Goal: Task Accomplishment & Management: Complete application form

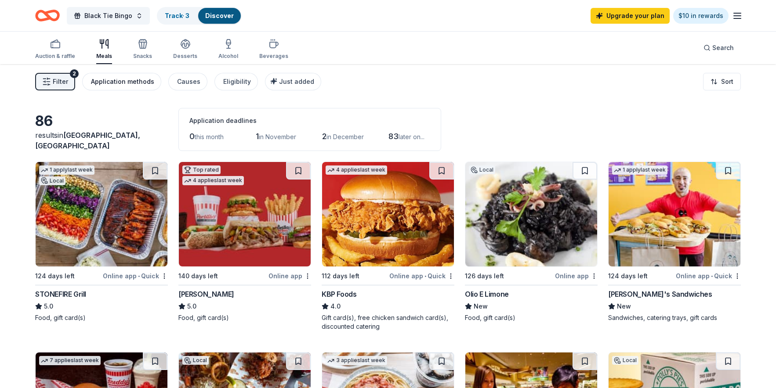
click at [134, 79] on div "Application methods" at bounding box center [122, 81] width 63 height 11
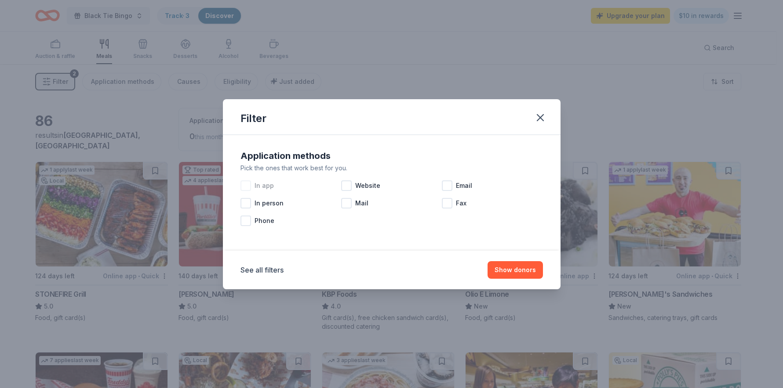
click at [245, 188] on div at bounding box center [245, 186] width 11 height 11
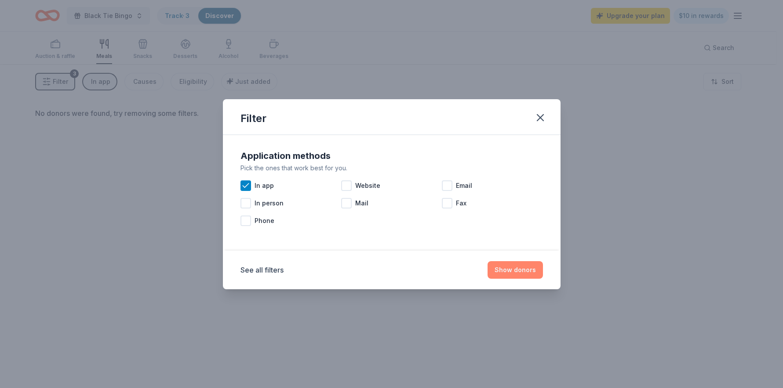
click at [525, 269] on button "Show donors" at bounding box center [514, 270] width 55 height 18
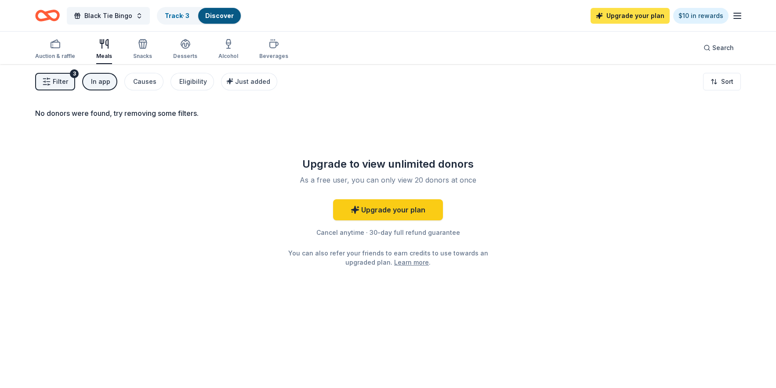
click at [625, 18] on link "Upgrade your plan" at bounding box center [630, 16] width 79 height 16
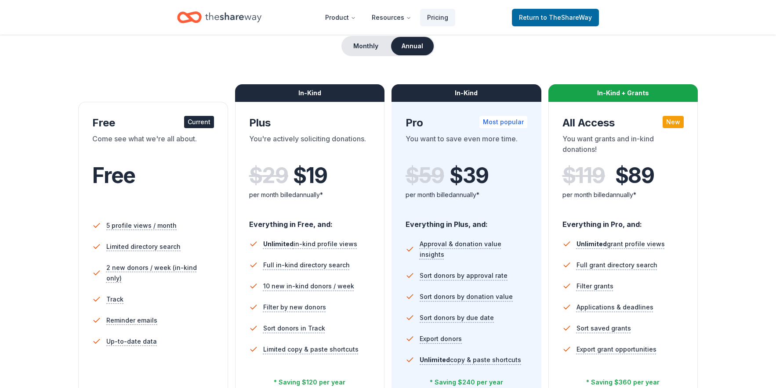
scroll to position [138, 0]
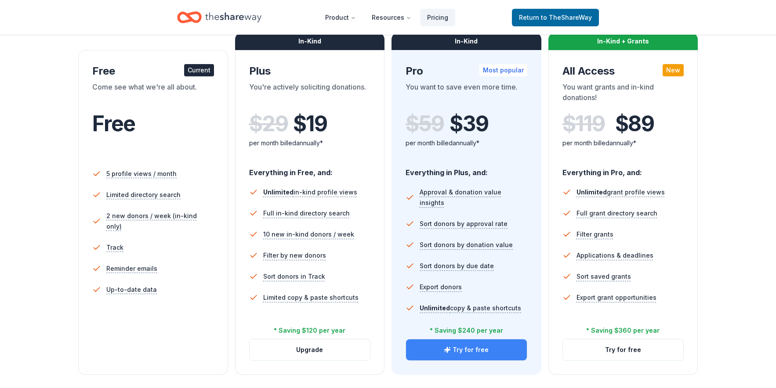
click at [466, 351] on button "Try for free" at bounding box center [466, 350] width 121 height 21
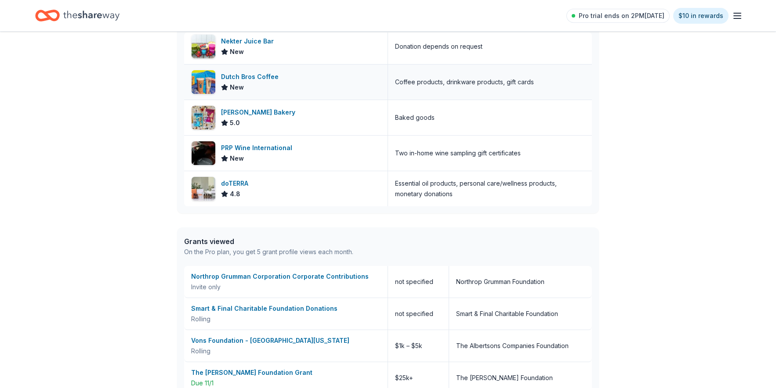
scroll to position [273, 0]
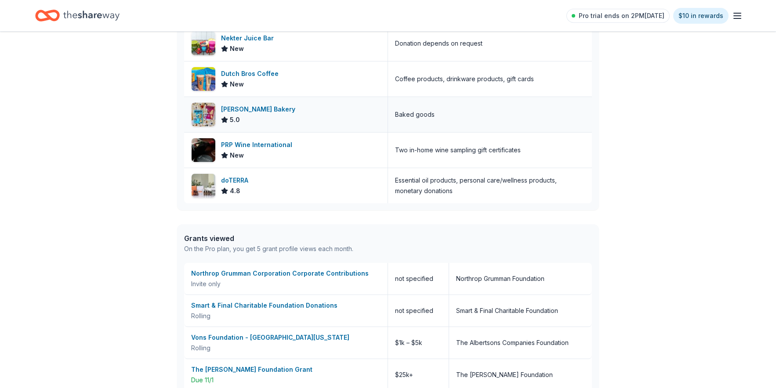
click at [238, 110] on div "Bobo's Bakery" at bounding box center [260, 109] width 78 height 11
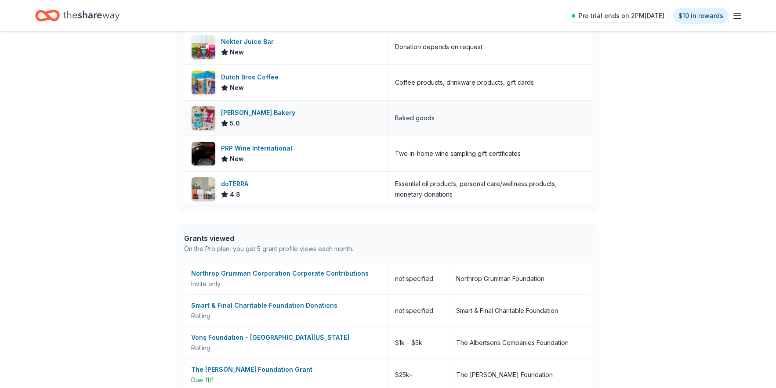
scroll to position [0, 0]
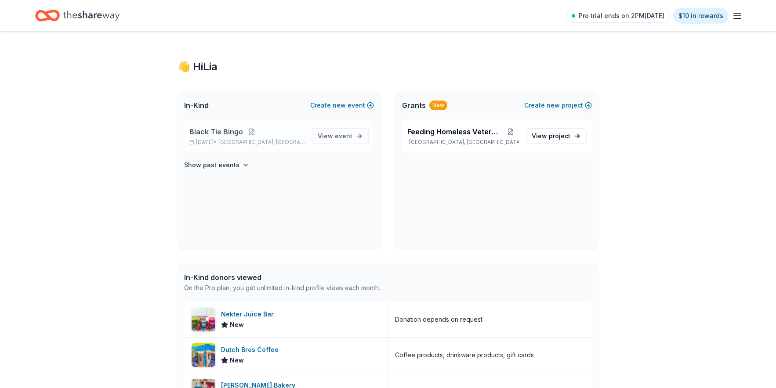
click at [201, 132] on span "Black Tie Bingo" at bounding box center [216, 132] width 54 height 11
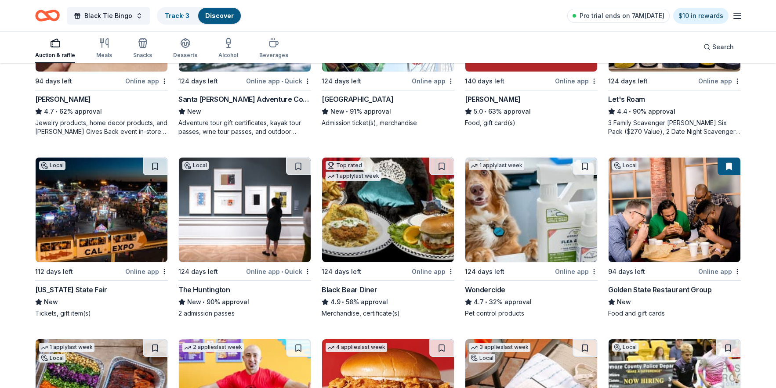
scroll to position [602, 0]
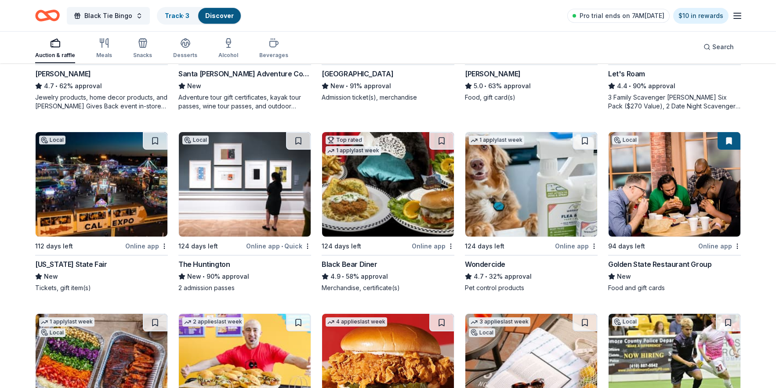
click at [574, 247] on div "Online app" at bounding box center [576, 246] width 43 height 11
click at [51, 263] on div "California State Fair" at bounding box center [71, 264] width 72 height 11
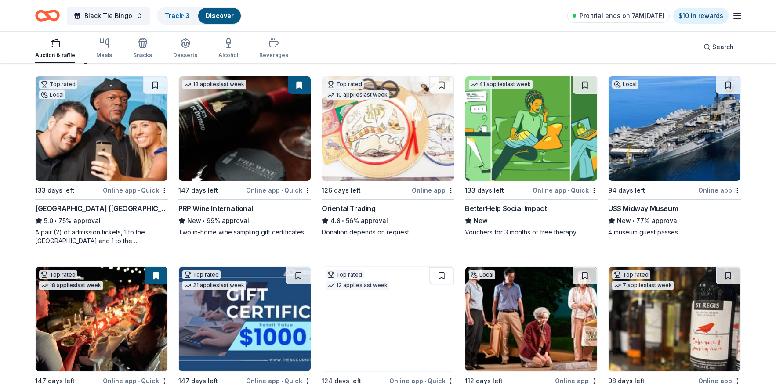
scroll to position [138, 0]
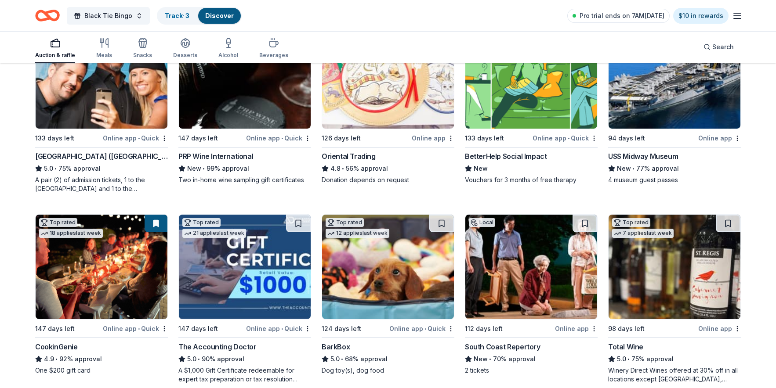
click at [568, 330] on div "Online app" at bounding box center [576, 328] width 43 height 11
click at [209, 346] on div "The Accounting Doctor" at bounding box center [217, 347] width 78 height 11
click at [189, 368] on div "A $1,000 Gift Certificate redeemable for expert tax preparation or tax resoluti…" at bounding box center [244, 376] width 133 height 18
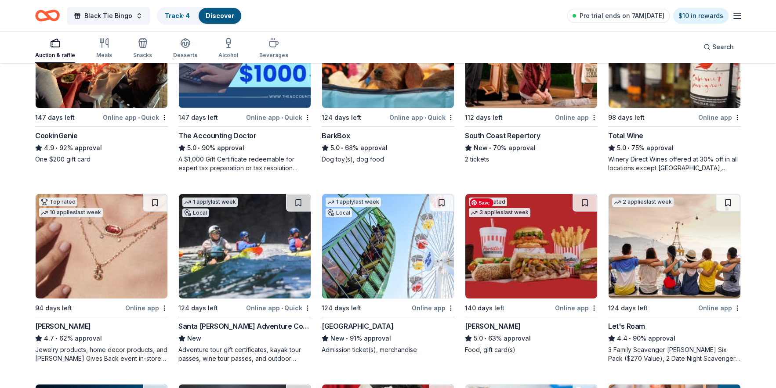
scroll to position [422, 0]
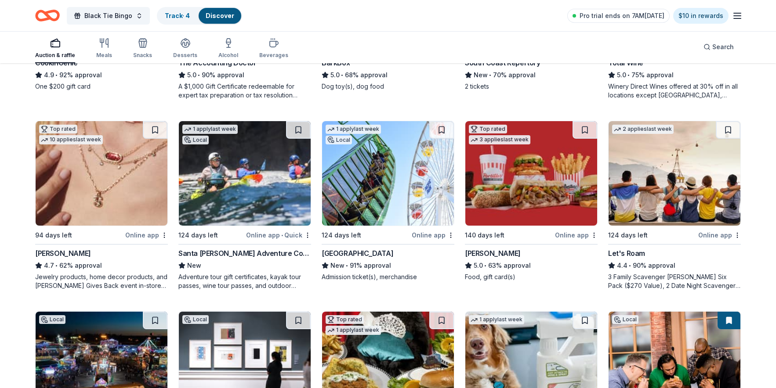
click at [220, 252] on div "Santa Barbara Adventure Company" at bounding box center [244, 253] width 133 height 11
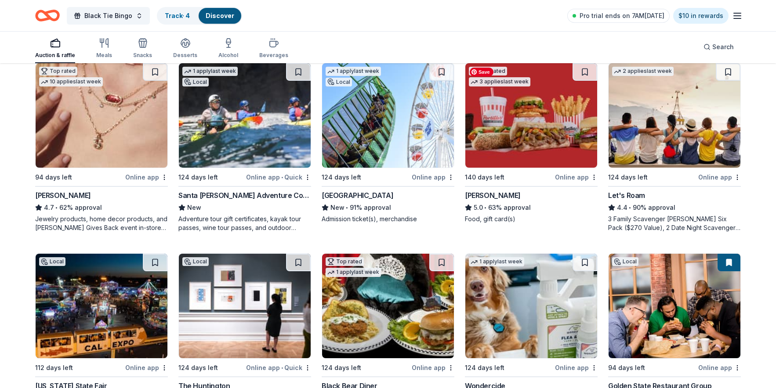
scroll to position [535, 0]
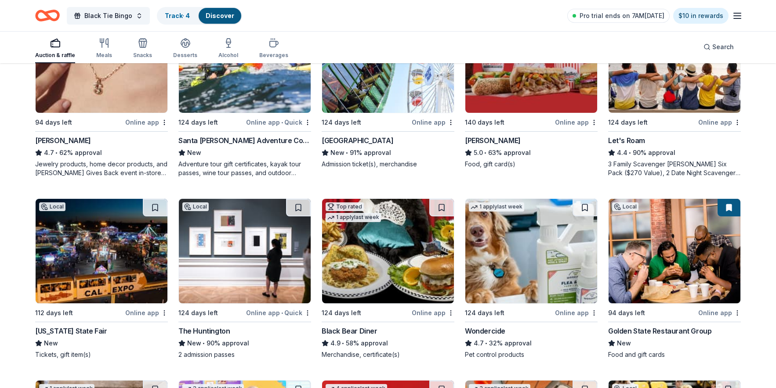
click at [668, 330] on div "Golden State Restaurant Group" at bounding box center [659, 331] width 103 height 11
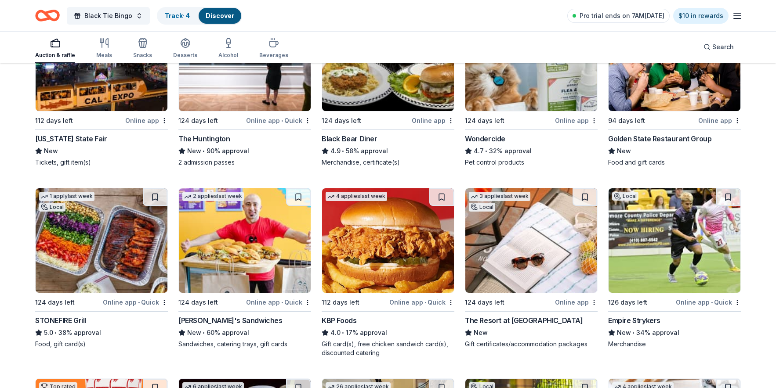
scroll to position [773, 0]
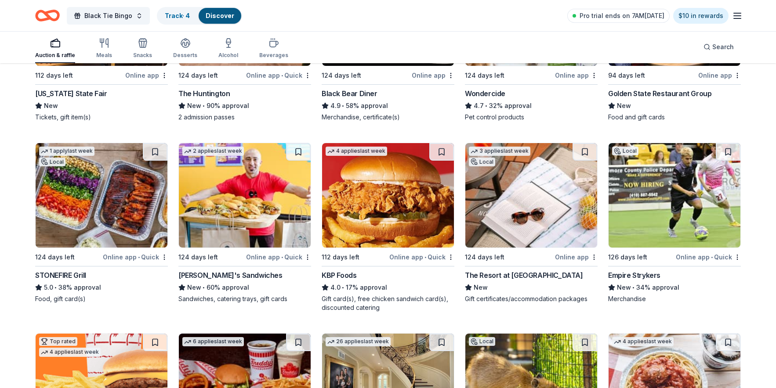
click at [516, 274] on div "The Resort at Pelican Hill" at bounding box center [524, 275] width 118 height 11
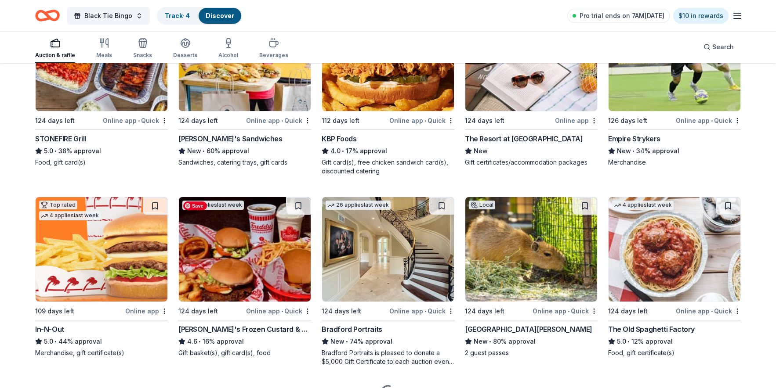
scroll to position [958, 0]
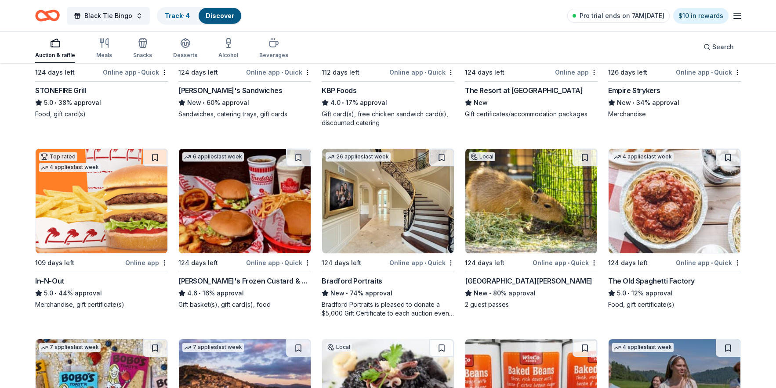
click at [493, 280] on div "Santa Barbara Zoo" at bounding box center [528, 281] width 127 height 11
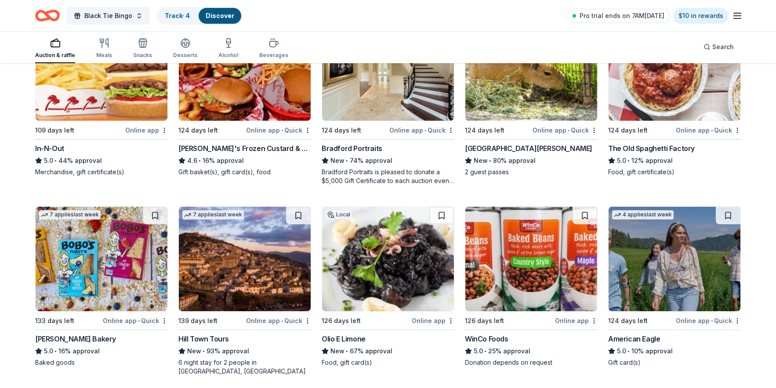
scroll to position [1096, 0]
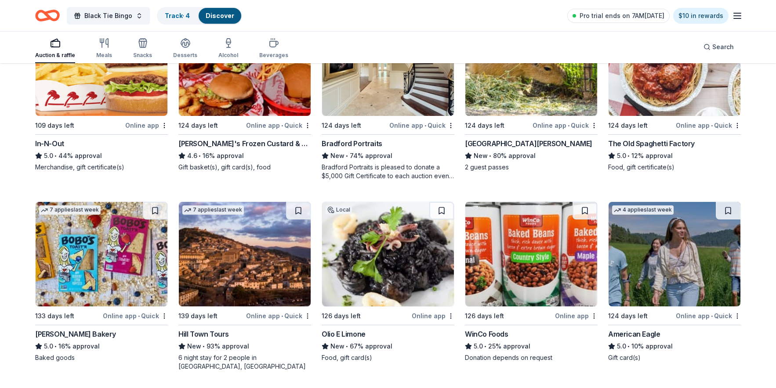
click at [197, 334] on div "Hill Town Tours" at bounding box center [203, 334] width 51 height 11
click at [637, 335] on div "American Eagle" at bounding box center [634, 334] width 52 height 11
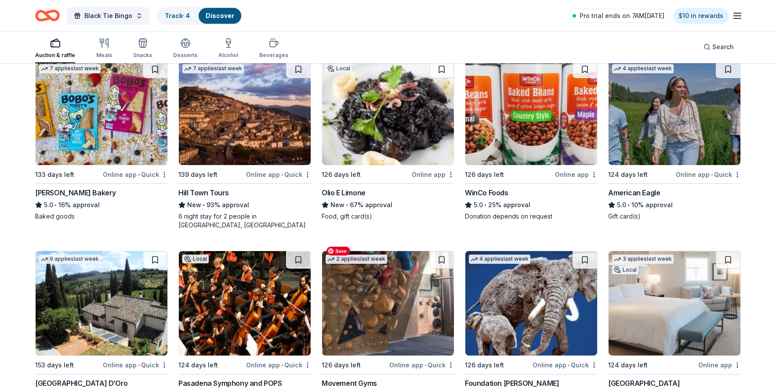
scroll to position [1292, 0]
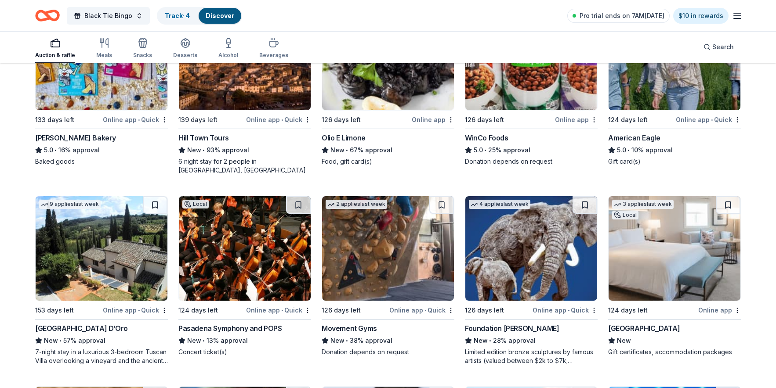
click at [229, 323] on div "Pasadena Symphony and POPS" at bounding box center [230, 328] width 104 height 11
click at [680, 323] on div "Waldorf Astoria Monarch Beach Resort & Club" at bounding box center [644, 328] width 72 height 11
drag, startPoint x: 735, startPoint y: 344, endPoint x: 548, endPoint y: 2, distance: 390.2
click at [354, 323] on div "Movement Gyms" at bounding box center [349, 328] width 55 height 11
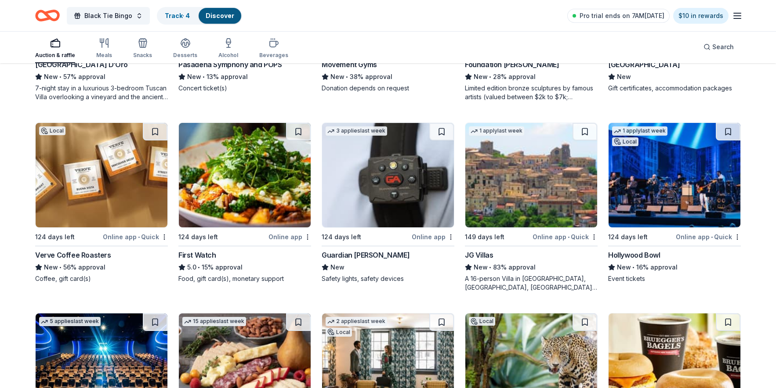
scroll to position [1625, 0]
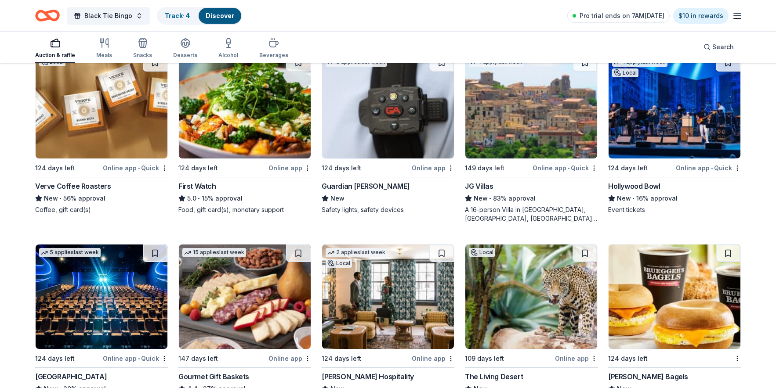
click at [352, 181] on div "Guardian Angel Device" at bounding box center [366, 186] width 88 height 11
click at [639, 181] on div "Hollywood Bowl" at bounding box center [634, 186] width 52 height 11
click at [496, 372] on div "The Living Desert" at bounding box center [494, 377] width 58 height 11
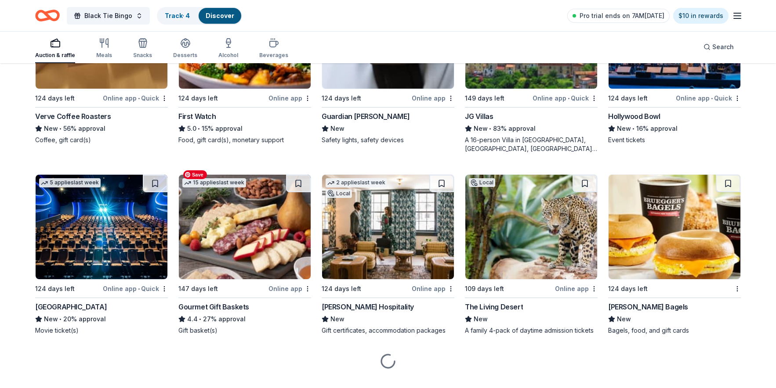
scroll to position [1703, 0]
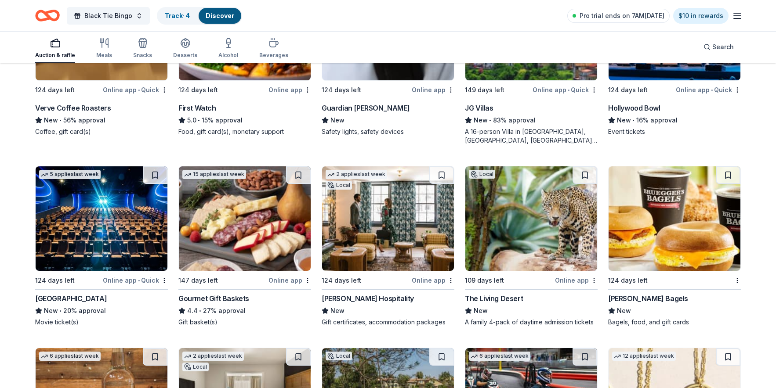
click at [47, 294] on div "Cinépolis" at bounding box center [71, 299] width 72 height 11
click at [356, 294] on div "Oliver Hospitality" at bounding box center [368, 299] width 92 height 11
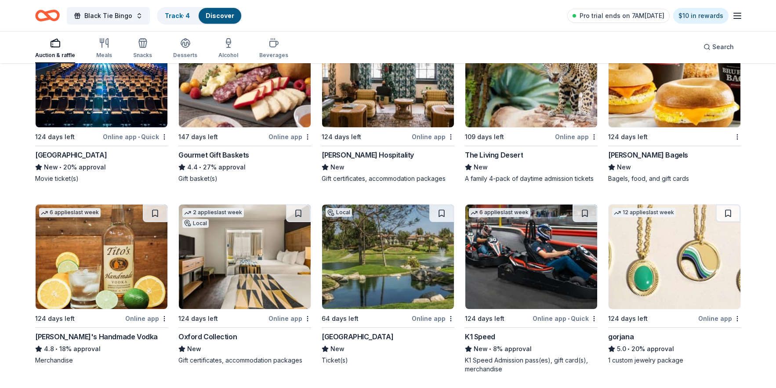
scroll to position [1974, 0]
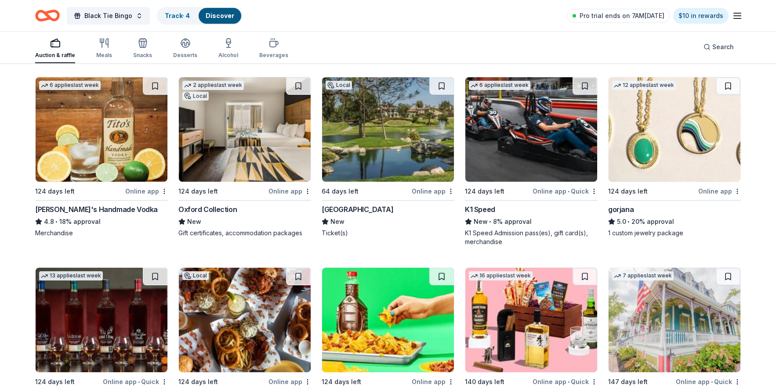
click at [348, 204] on div "Tustin Ranch Golf" at bounding box center [358, 209] width 72 height 11
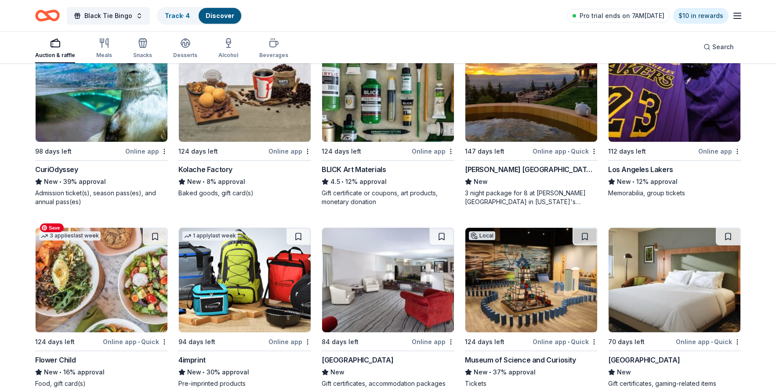
scroll to position [2449, 0]
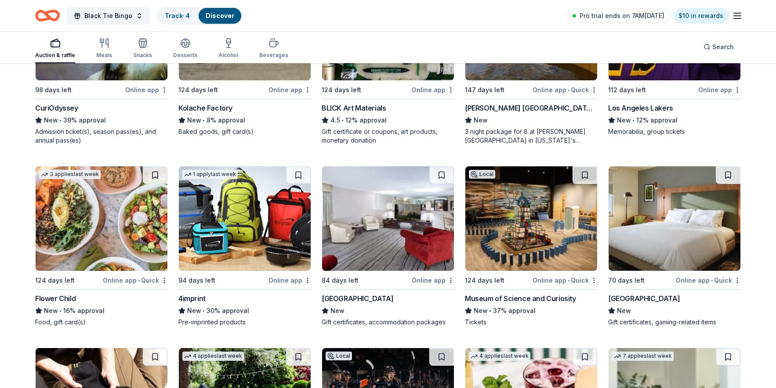
click at [352, 294] on div "Western Village Inn and Casino" at bounding box center [358, 299] width 72 height 11
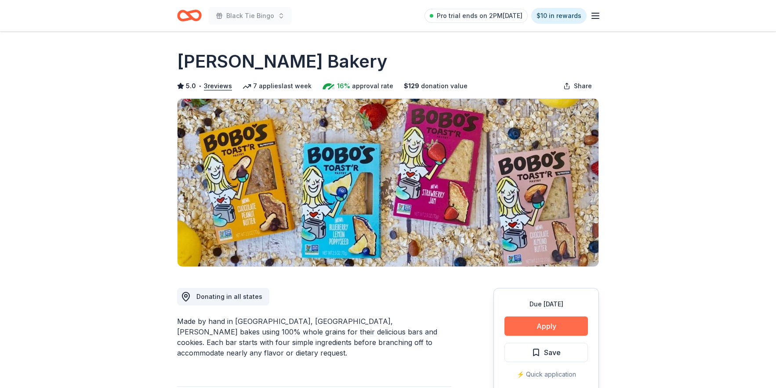
click at [560, 327] on button "Apply" at bounding box center [545, 326] width 83 height 19
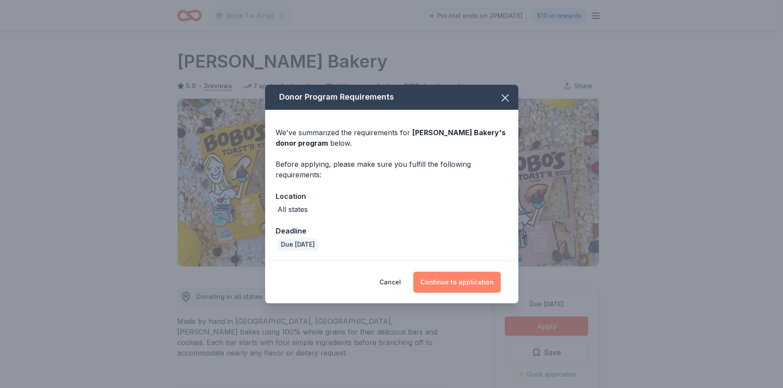
click at [468, 283] on button "Continue to application" at bounding box center [456, 282] width 87 height 21
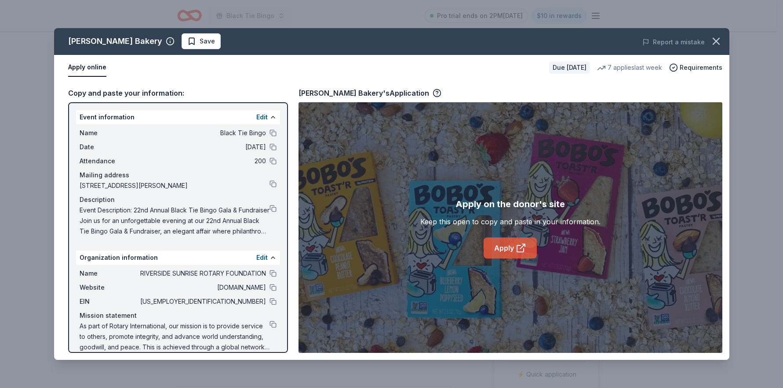
click at [501, 250] on link "Apply" at bounding box center [509, 248] width 53 height 21
click at [714, 42] on icon "button" at bounding box center [716, 41] width 6 height 6
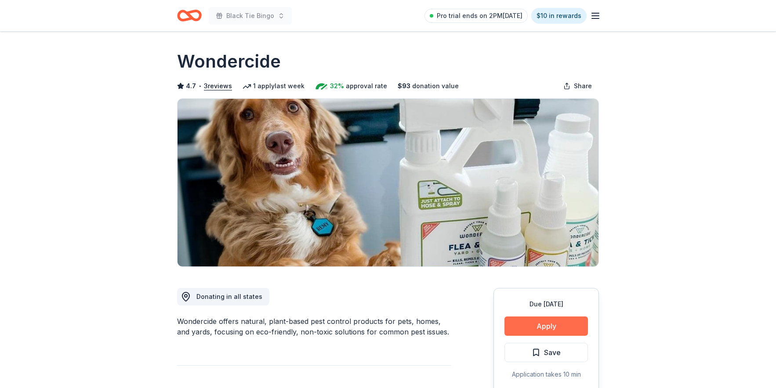
click at [539, 326] on button "Apply" at bounding box center [545, 326] width 83 height 19
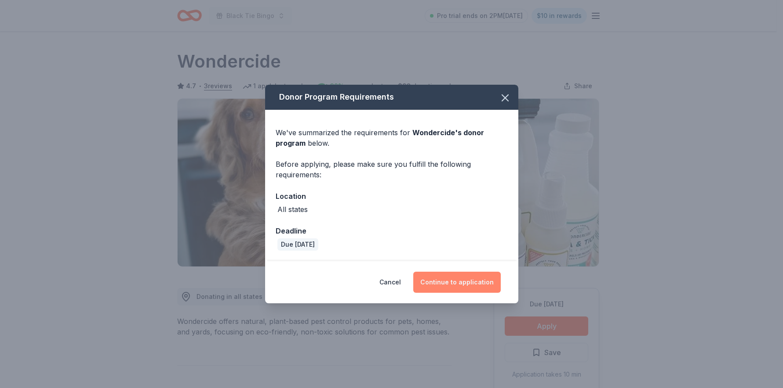
click at [466, 283] on button "Continue to application" at bounding box center [456, 282] width 87 height 21
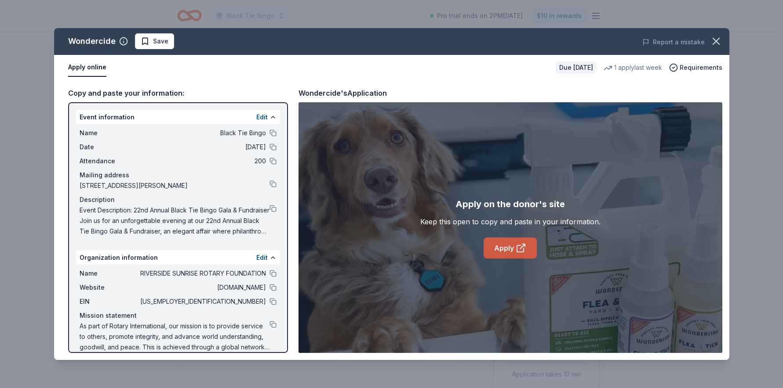
click at [505, 246] on link "Apply" at bounding box center [509, 248] width 53 height 21
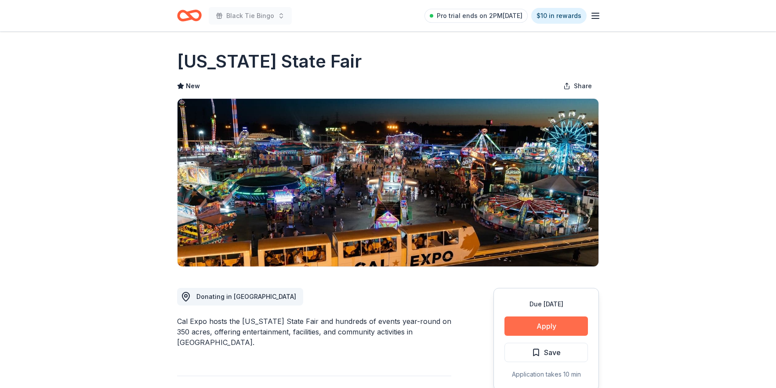
click at [559, 323] on button "Apply" at bounding box center [545, 326] width 83 height 19
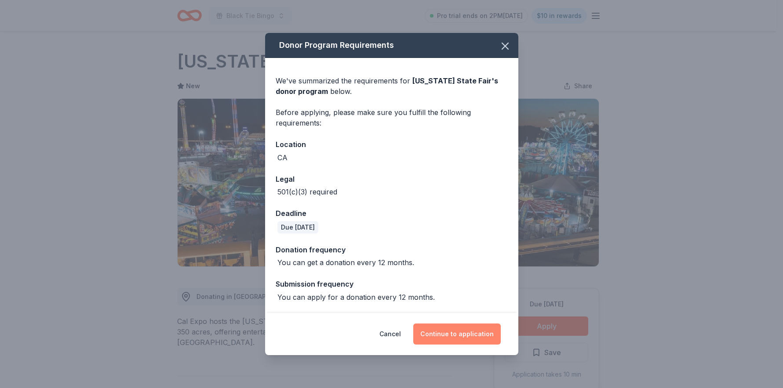
click at [455, 334] on button "Continue to application" at bounding box center [456, 334] width 87 height 21
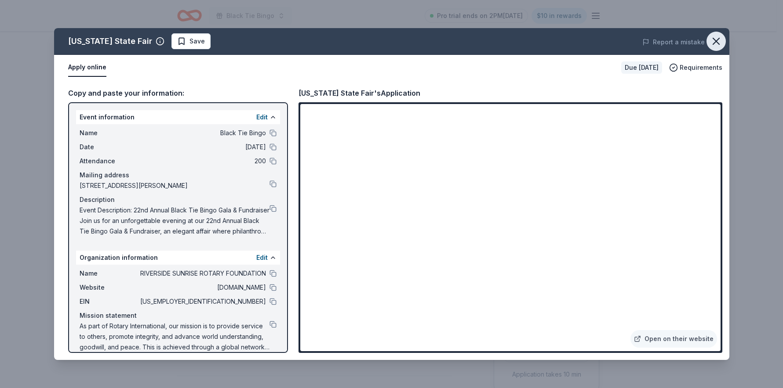
click at [720, 40] on icon "button" at bounding box center [716, 41] width 12 height 12
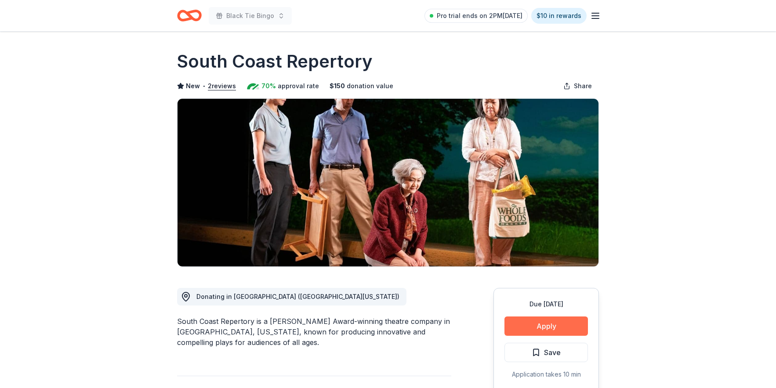
click at [528, 327] on button "Apply" at bounding box center [545, 326] width 83 height 19
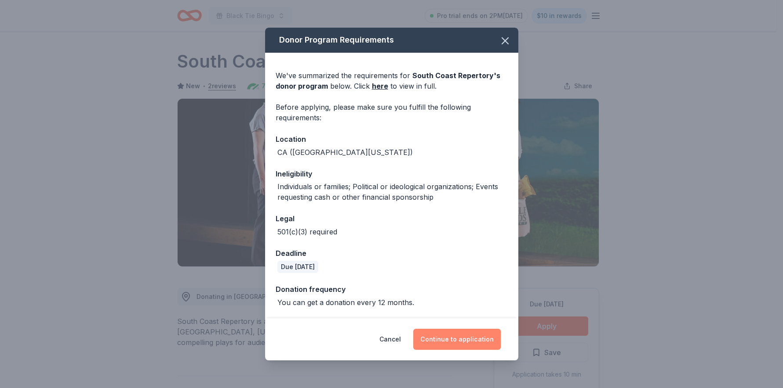
click at [452, 340] on button "Continue to application" at bounding box center [456, 339] width 87 height 21
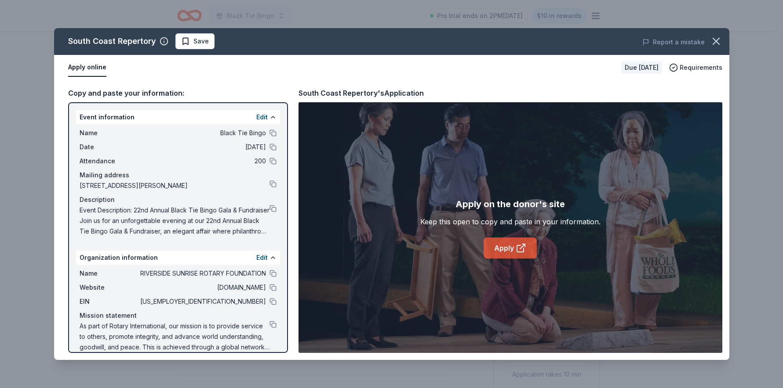
click at [501, 252] on link "Apply" at bounding box center [509, 248] width 53 height 21
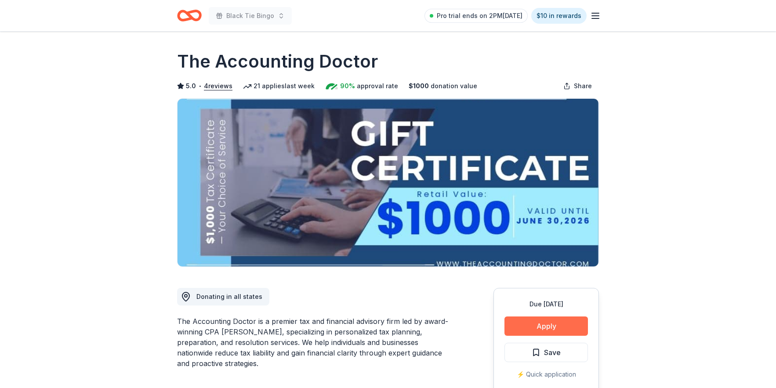
click at [534, 317] on button "Apply" at bounding box center [545, 326] width 83 height 19
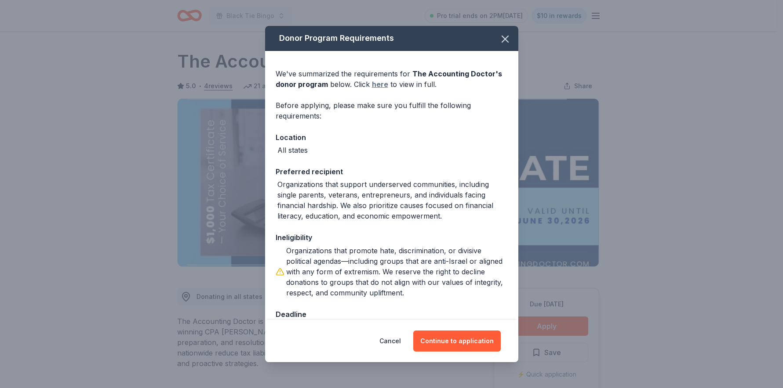
click at [380, 83] on link "here" at bounding box center [380, 84] width 16 height 11
click at [455, 341] on button "Continue to application" at bounding box center [456, 341] width 87 height 21
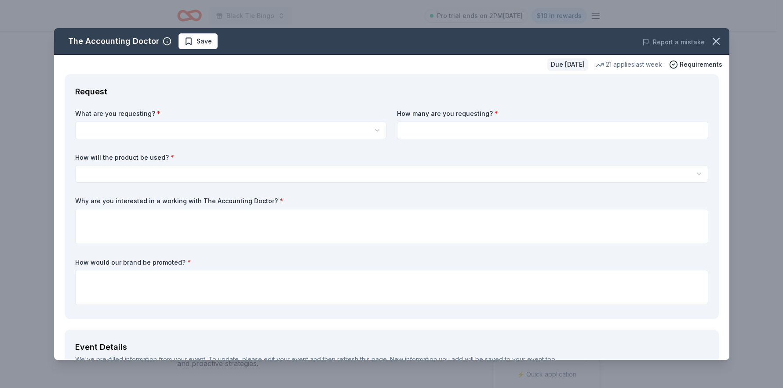
click at [85, 126] on html "Black Tie Bingo Pro trial ends on 2PM[DATE] $10 in rewards Due [DATE] Share The…" at bounding box center [391, 194] width 783 height 388
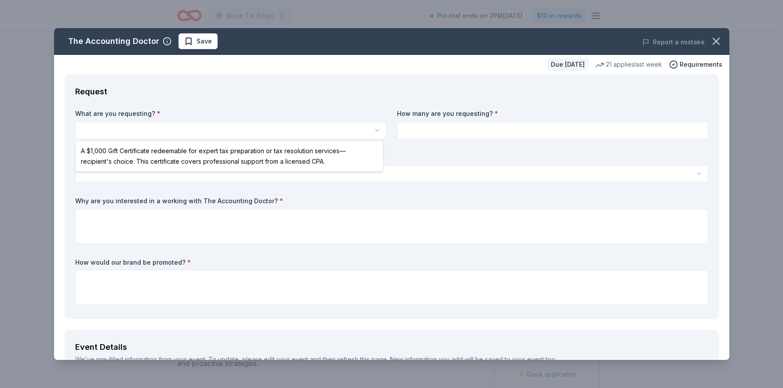
select select "A $1,000 Gift Certificate redeemable for expert tax preparation or tax resoluti…"
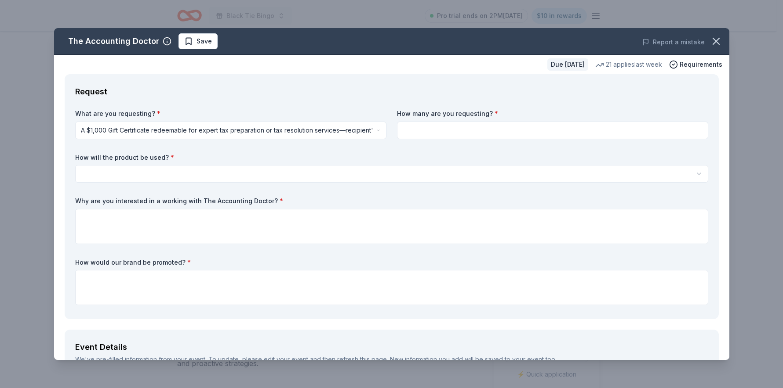
click at [412, 129] on input at bounding box center [552, 131] width 311 height 18
type input "1"
click at [98, 172] on html "Black Tie Bingo Pro trial ends on 2PM[DATE] $10 in rewards Due [DATE] Share The…" at bounding box center [391, 194] width 783 height 388
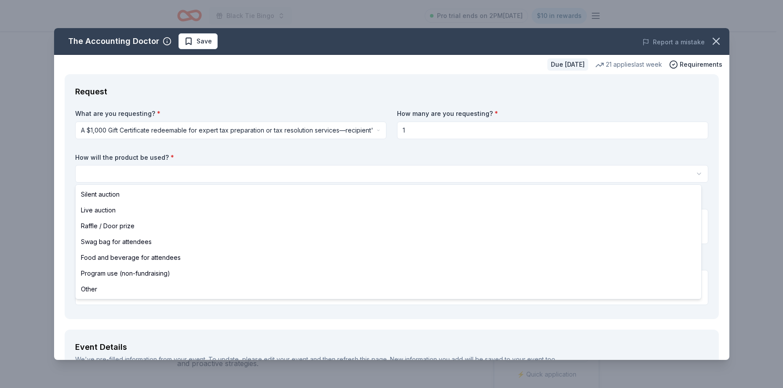
select select "silentAuction"
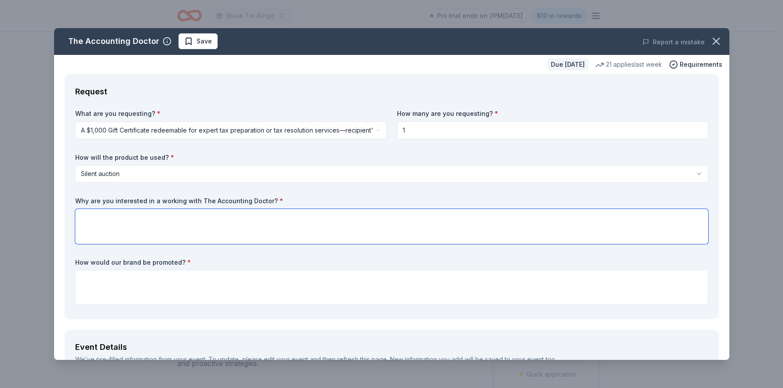
click at [90, 219] on textarea at bounding box center [391, 226] width 633 height 35
paste textarea "The Riverside Sunrise Rotary Foundation seeks to partner with The Accounting Do…"
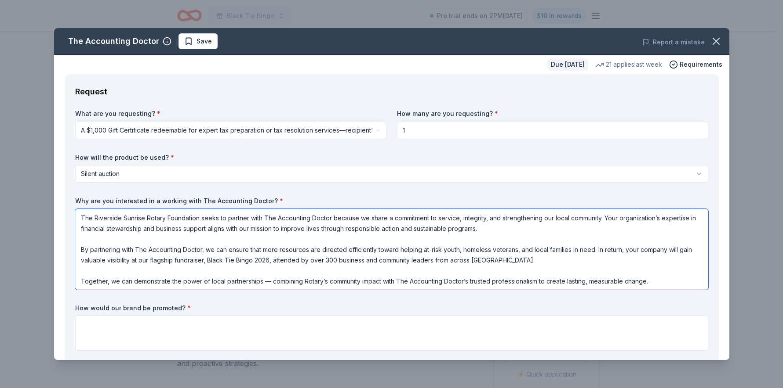
scroll to position [1, 0]
type textarea "The Riverside Sunrise Rotary Foundation seeks to partner with The Accounting Do…"
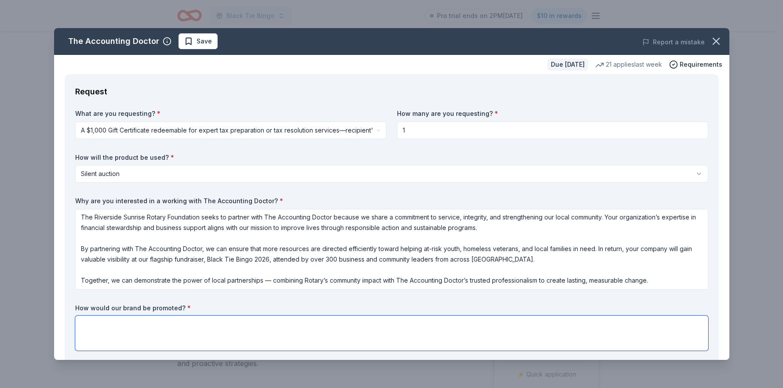
click at [80, 324] on textarea at bounding box center [391, 333] width 633 height 35
click at [81, 322] on textarea at bounding box center [391, 333] width 633 height 35
paste textarea "As a valued sponsor of the Riverside Sunrise Rotary Foundation’s 22nd Annual Bl…"
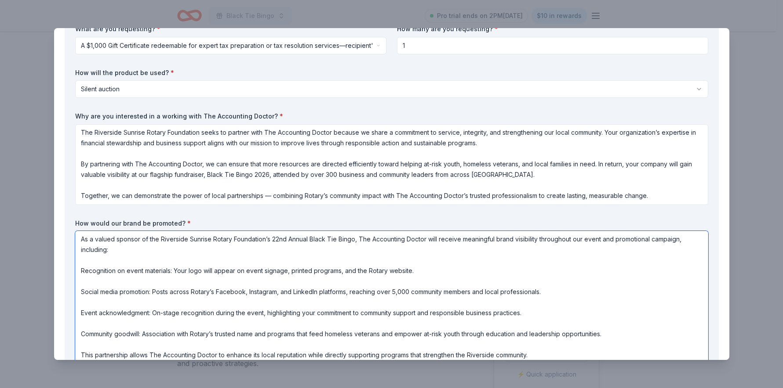
scroll to position [378, 0]
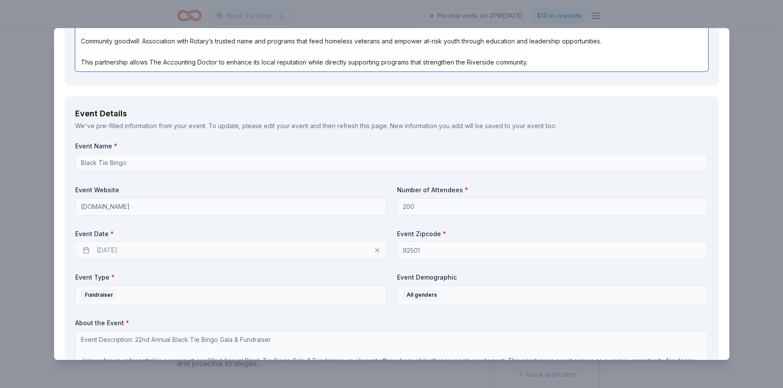
type textarea "As a valued sponsor of the Riverside Sunrise Rotary Foundation’s 22nd Annual Bl…"
click at [102, 250] on div "[DATE]" at bounding box center [230, 251] width 311 height 18
click at [371, 251] on div "[DATE]" at bounding box center [230, 251] width 311 height 18
click at [374, 251] on div "03/13/2026" at bounding box center [230, 251] width 311 height 18
click at [371, 250] on div "03/13/2026" at bounding box center [230, 251] width 311 height 18
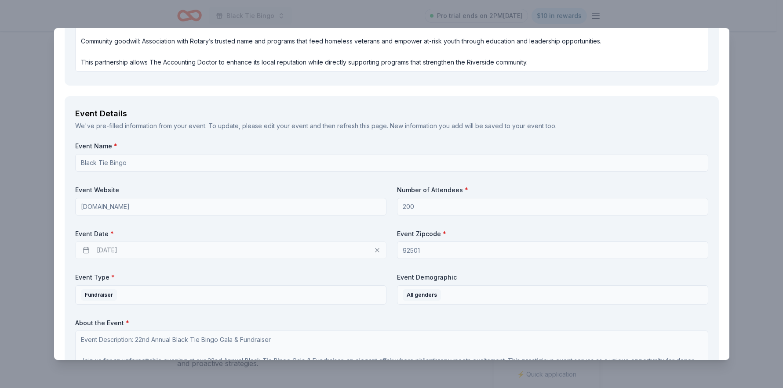
click at [374, 249] on div "03/13/2026" at bounding box center [230, 251] width 311 height 18
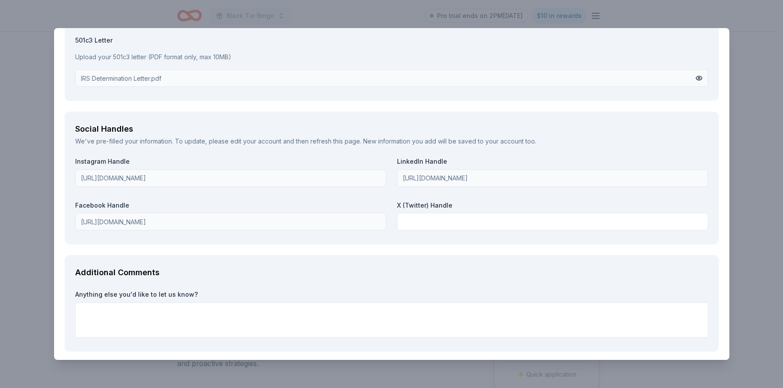
scroll to position [1110, 0]
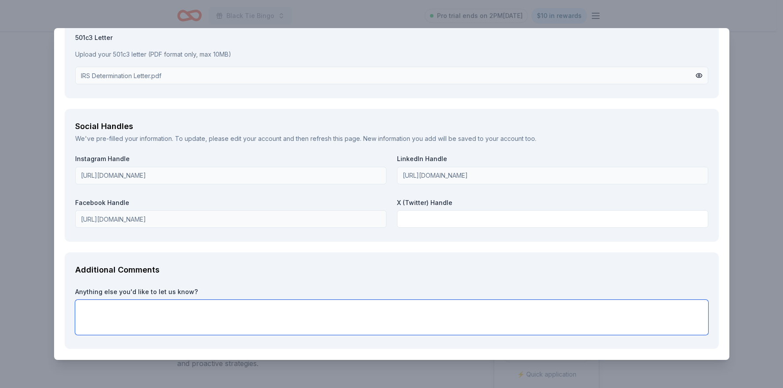
click at [85, 306] on textarea at bounding box center [391, 317] width 633 height 35
paste textarea "We’d like The Accounting Doctor to know how much we value local businesses that…"
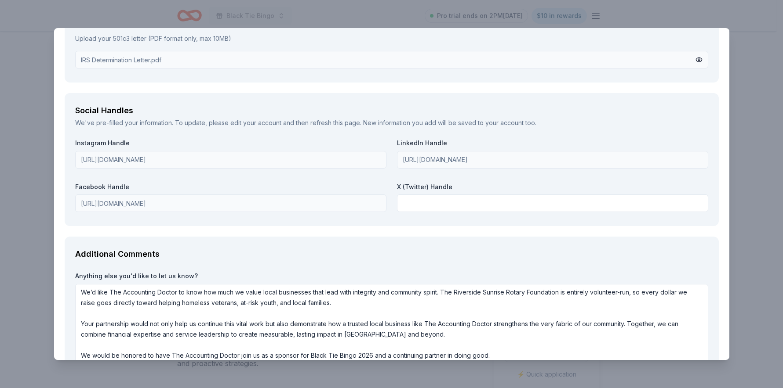
scroll to position [1191, 0]
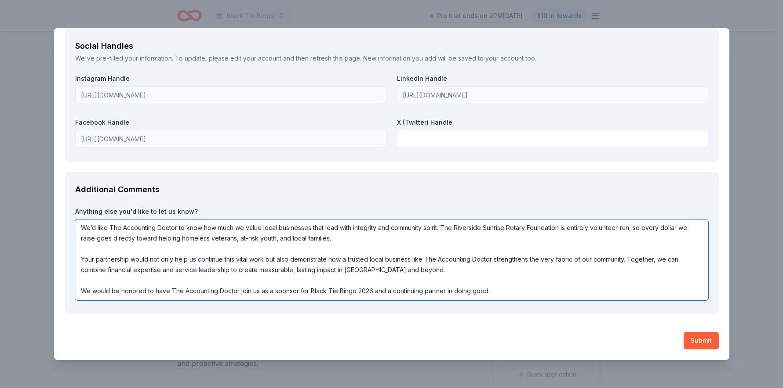
click at [286, 290] on textarea "We’d like The Accounting Doctor to know how much we value local businesses that…" at bounding box center [391, 260] width 633 height 81
click at [286, 291] on textarea "We’d like The Accounting Doctor to know how much we value local businesses that…" at bounding box center [391, 260] width 633 height 81
type textarea "We’d like The Accounting Doctor to know how much we value local businesses that…"
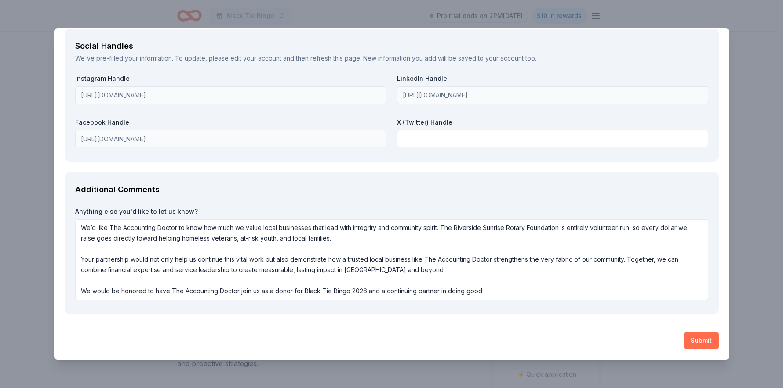
click at [700, 341] on button "Submit" at bounding box center [700, 341] width 35 height 18
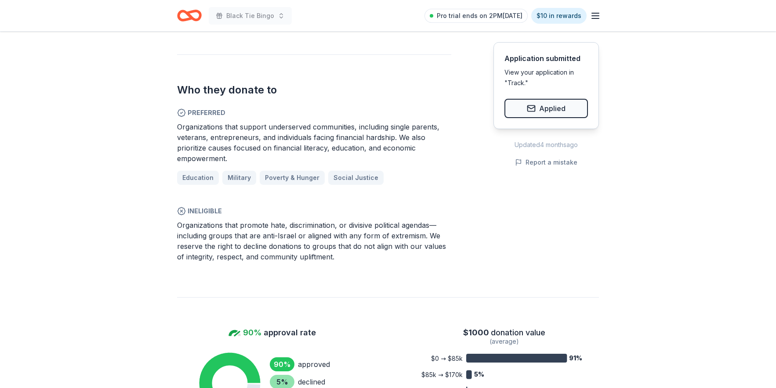
scroll to position [495, 0]
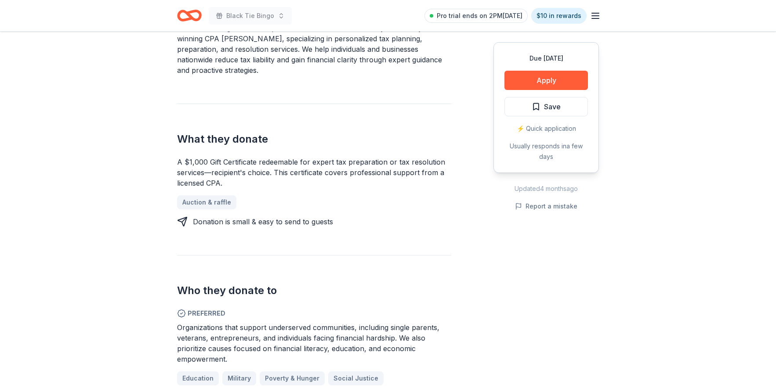
scroll to position [294, 0]
drag, startPoint x: 179, startPoint y: 160, endPoint x: 218, endPoint y: 178, distance: 42.9
click at [221, 178] on div "A $1,000 Gift Certificate redeemable for expert tax preparation or tax resoluti…" at bounding box center [314, 172] width 274 height 32
drag, startPoint x: 228, startPoint y: 185, endPoint x: 190, endPoint y: 169, distance: 41.5
click at [190, 169] on div "A $1,000 Gift Certificate redeemable for expert tax preparation or tax resoluti…" at bounding box center [314, 172] width 274 height 32
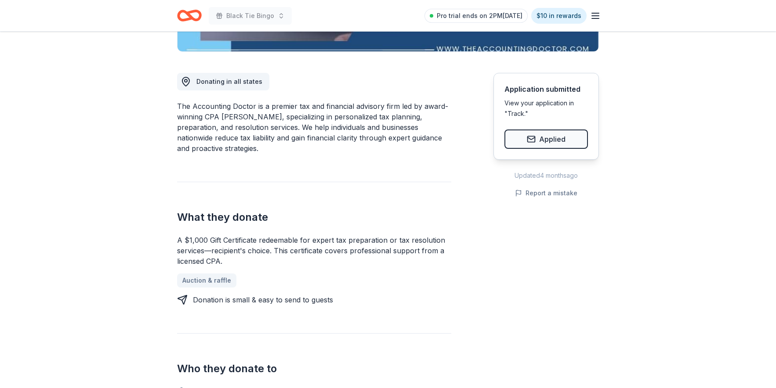
scroll to position [154, 0]
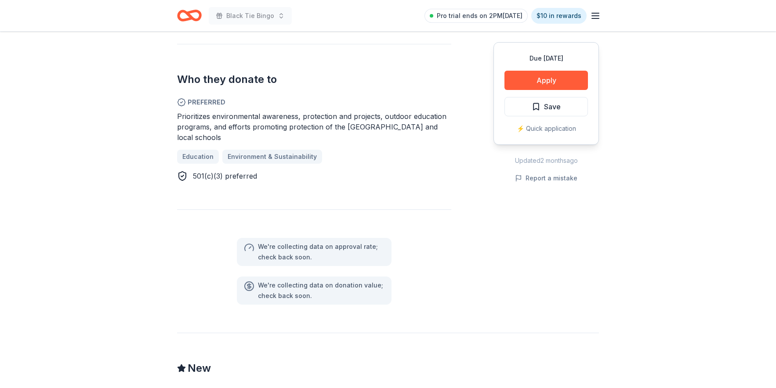
scroll to position [543, 0]
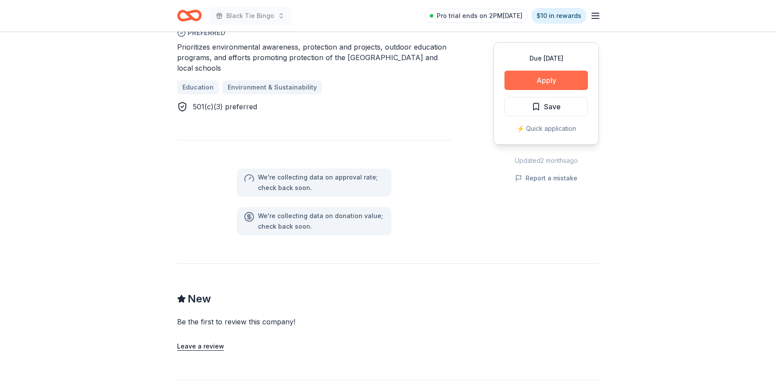
click at [534, 78] on button "Apply" at bounding box center [545, 80] width 83 height 19
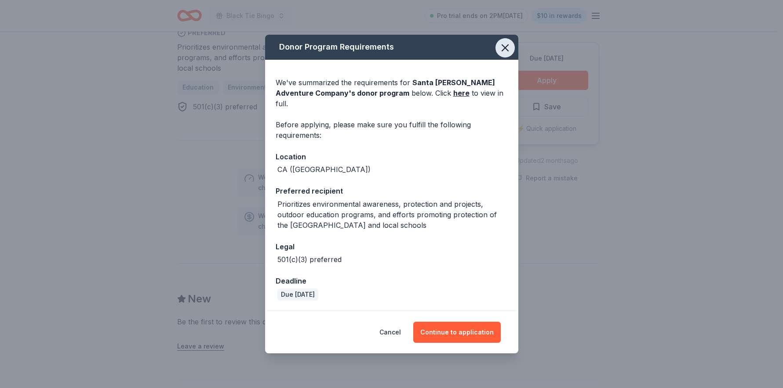
click at [509, 54] on icon "button" at bounding box center [505, 48] width 12 height 12
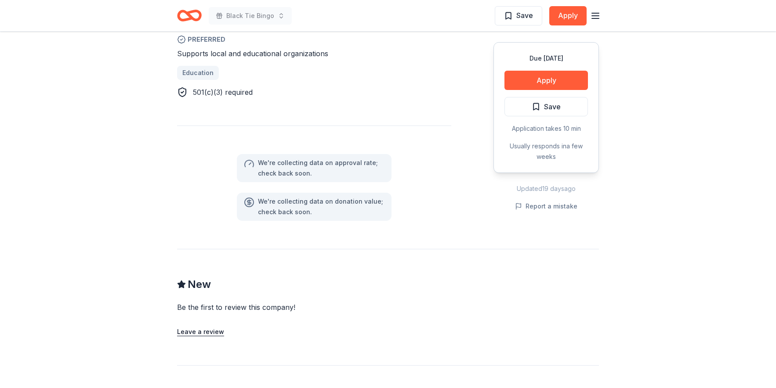
scroll to position [350, 0]
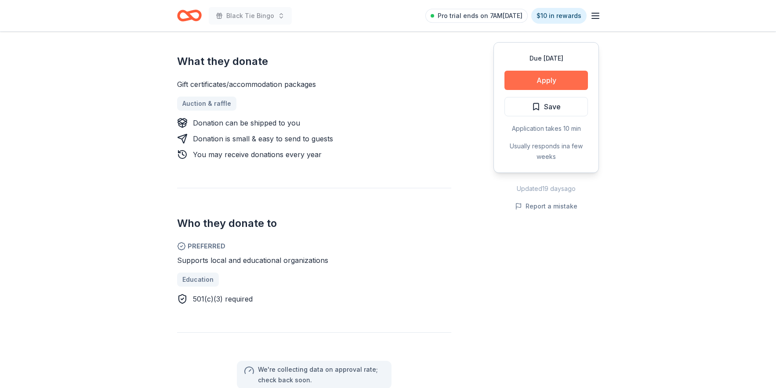
click at [537, 78] on button "Apply" at bounding box center [545, 80] width 83 height 19
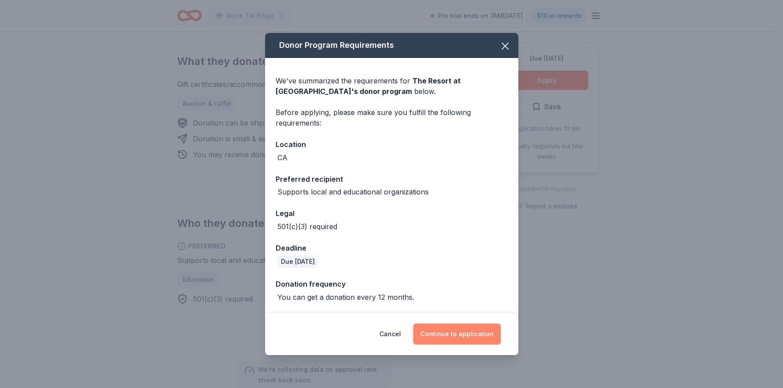
click at [454, 335] on button "Continue to application" at bounding box center [456, 334] width 87 height 21
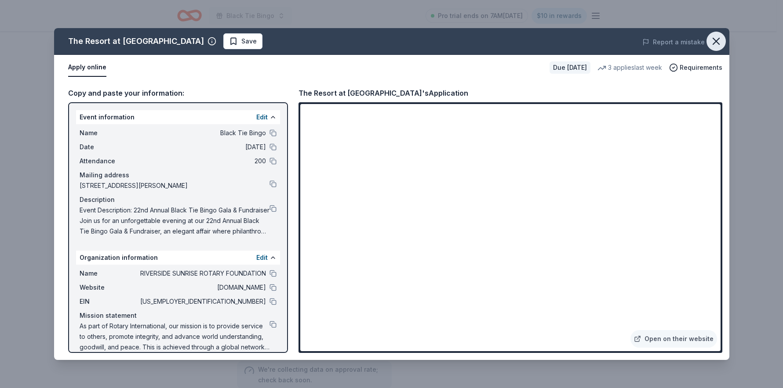
click at [720, 41] on icon "button" at bounding box center [716, 41] width 12 height 12
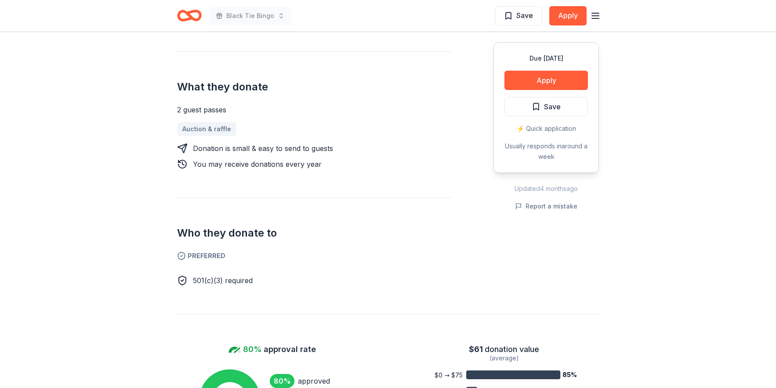
scroll to position [233, 0]
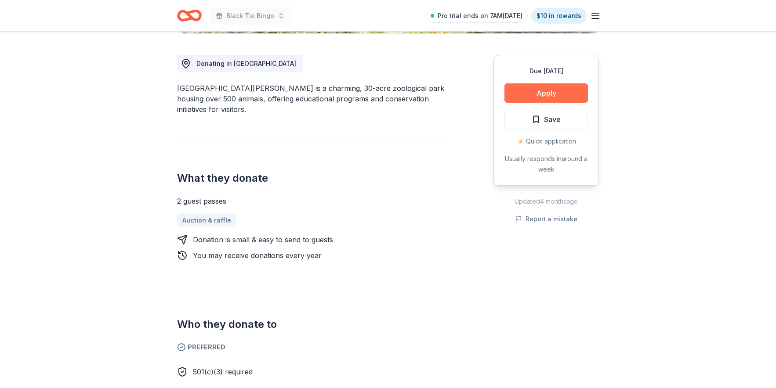
click at [537, 90] on button "Apply" at bounding box center [545, 92] width 83 height 19
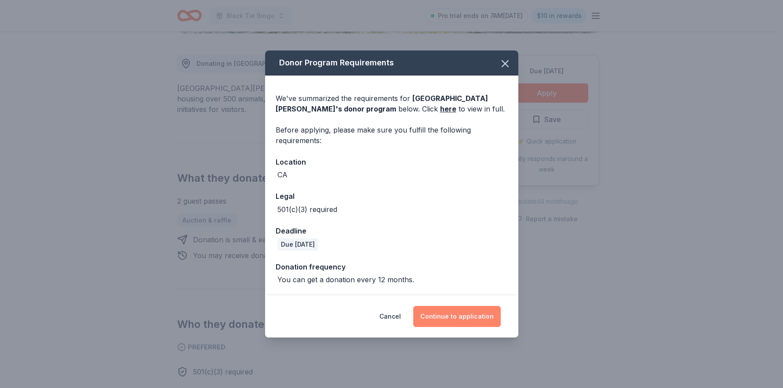
click at [474, 322] on button "Continue to application" at bounding box center [456, 316] width 87 height 21
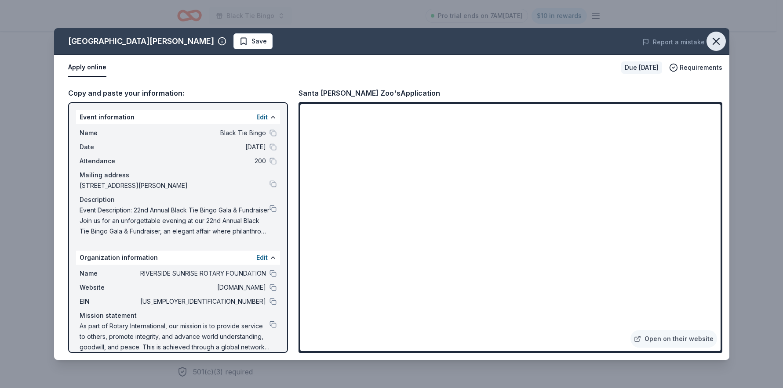
click at [718, 43] on icon "button" at bounding box center [716, 41] width 6 height 6
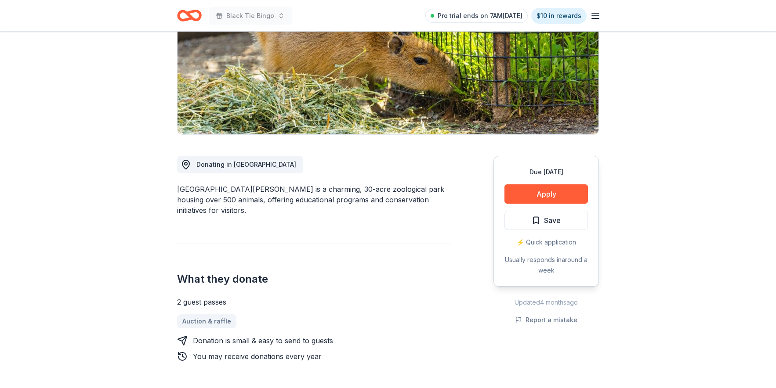
scroll to position [0, 0]
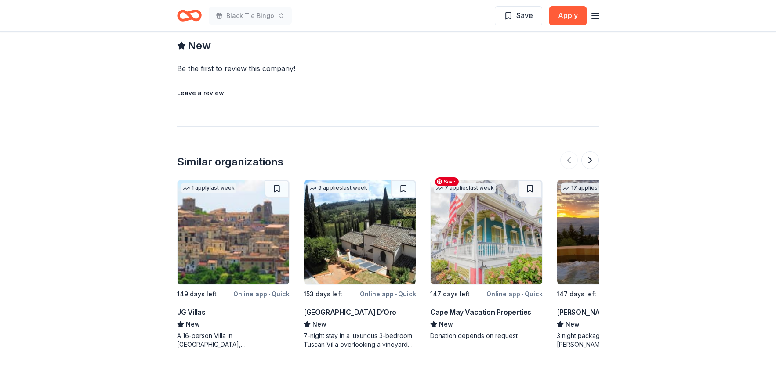
scroll to position [818, 0]
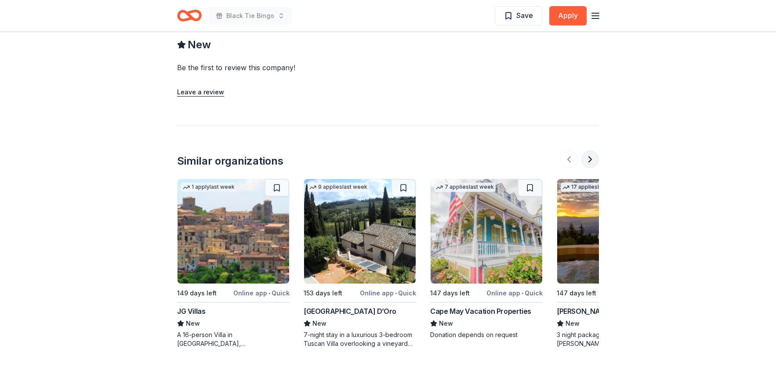
click at [588, 151] on button at bounding box center [590, 160] width 18 height 18
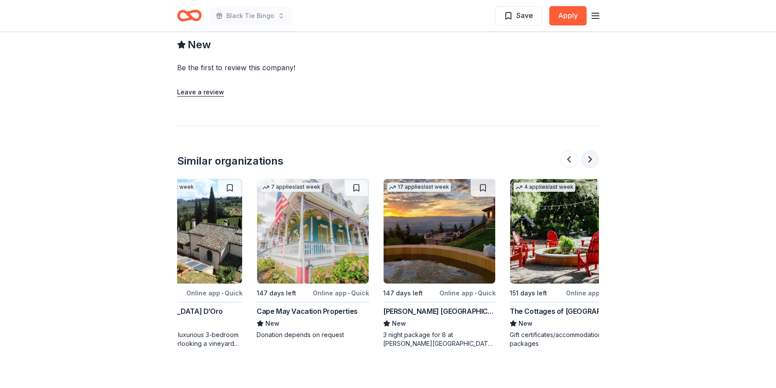
scroll to position [0, 197]
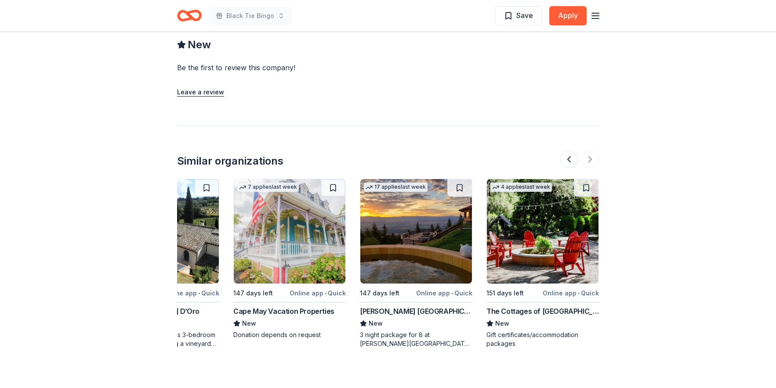
click at [592, 154] on div at bounding box center [579, 160] width 39 height 18
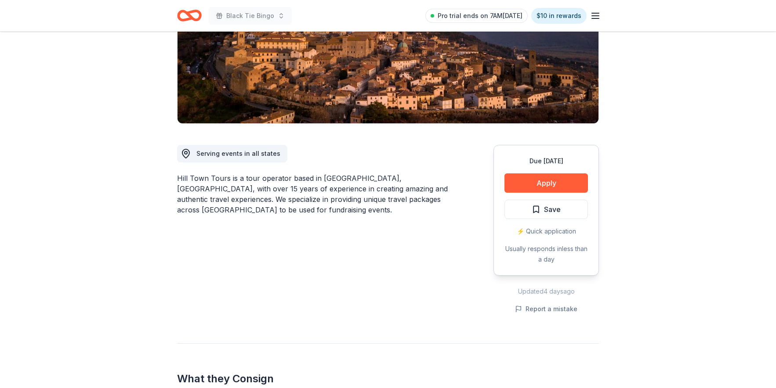
scroll to position [0, 0]
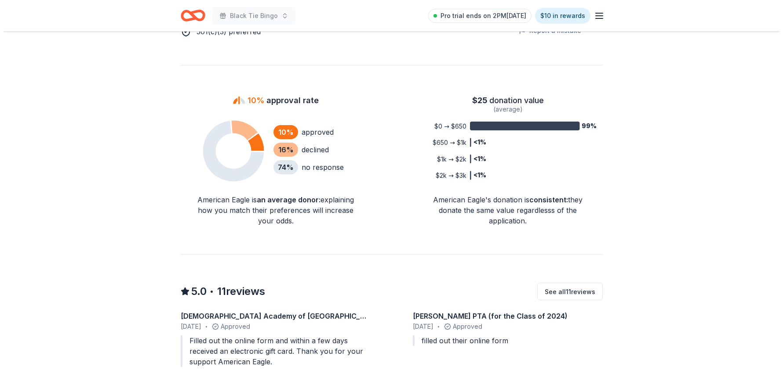
scroll to position [632, 0]
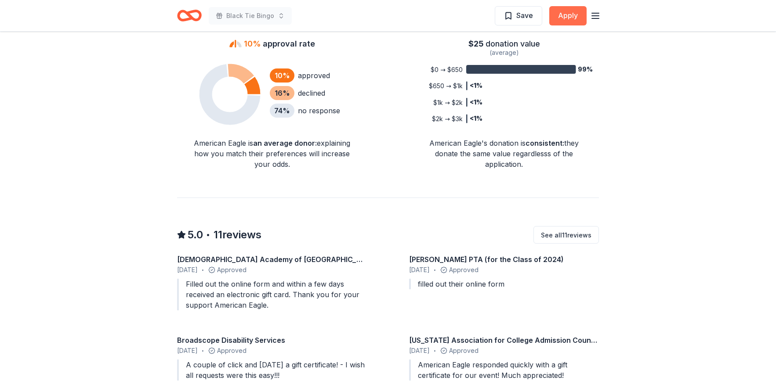
click at [565, 19] on button "Apply" at bounding box center [567, 15] width 37 height 19
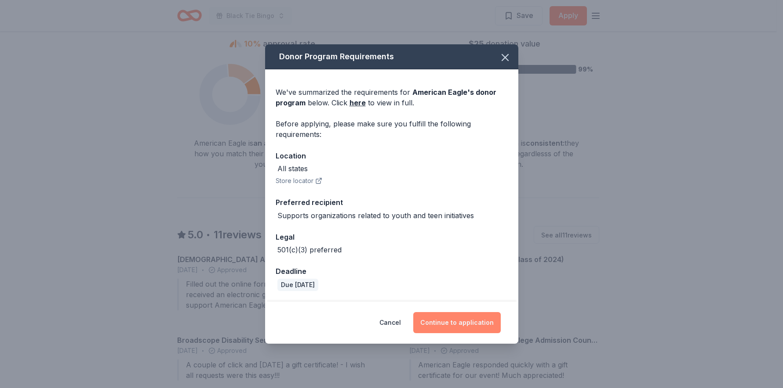
click at [437, 325] on button "Continue to application" at bounding box center [456, 322] width 87 height 21
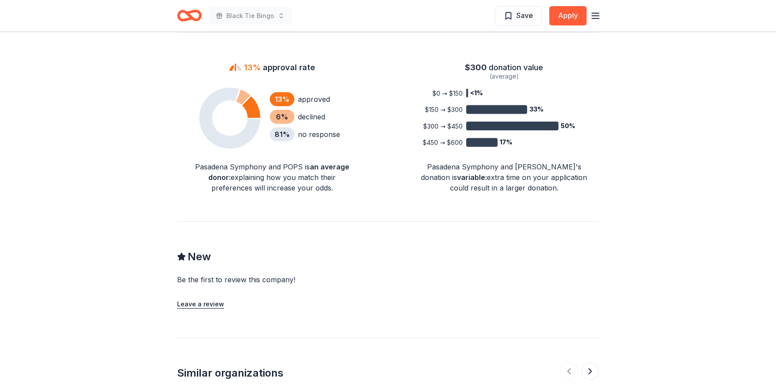
scroll to position [883, 0]
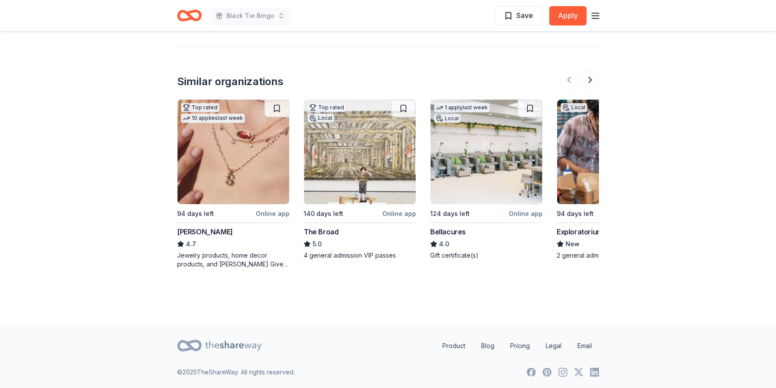
click at [452, 232] on div "Bellacures" at bounding box center [448, 232] width 36 height 11
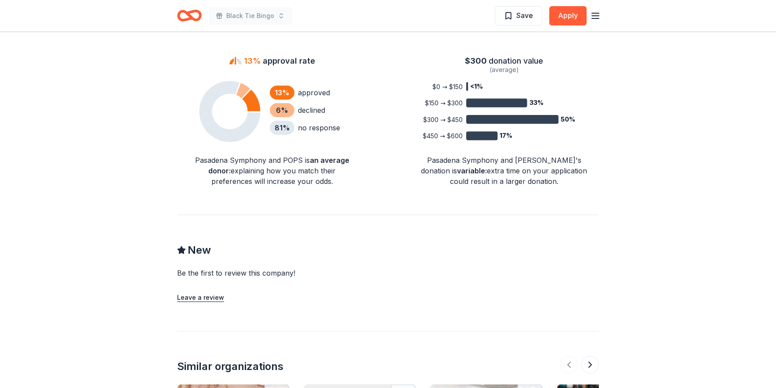
scroll to position [211, 0]
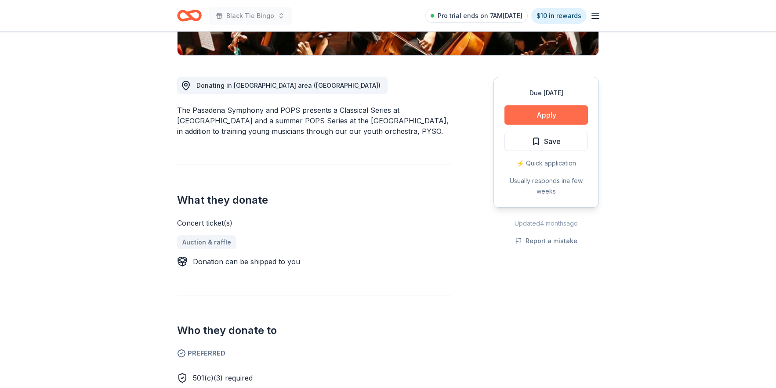
click at [559, 118] on button "Apply" at bounding box center [545, 114] width 83 height 19
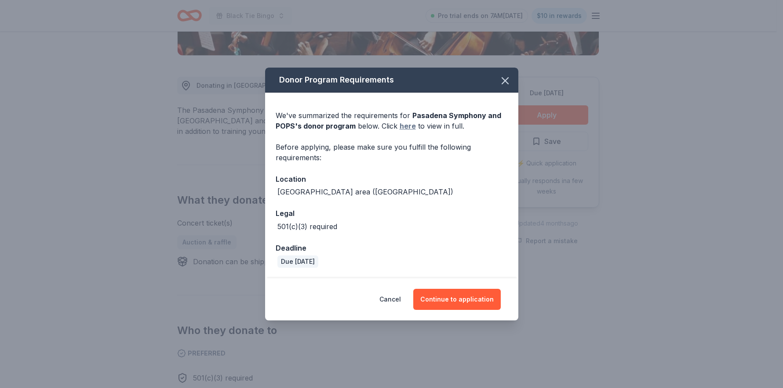
click at [403, 127] on link "here" at bounding box center [407, 126] width 16 height 11
click at [505, 80] on icon "button" at bounding box center [505, 81] width 12 height 12
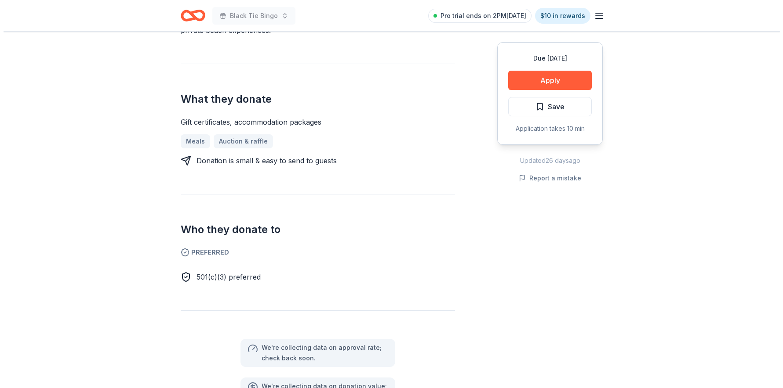
scroll to position [381, 0]
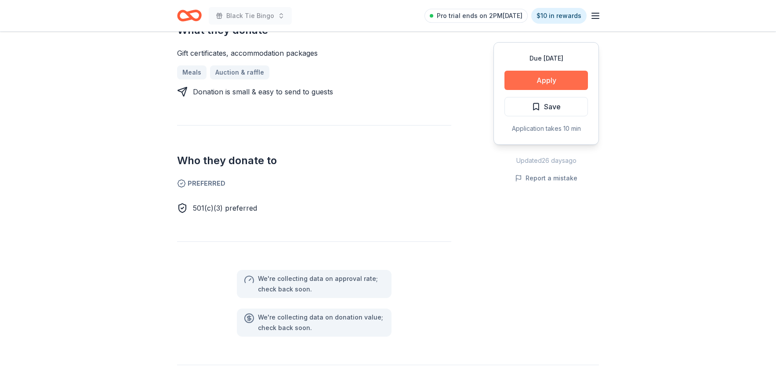
click at [515, 77] on button "Apply" at bounding box center [545, 80] width 83 height 19
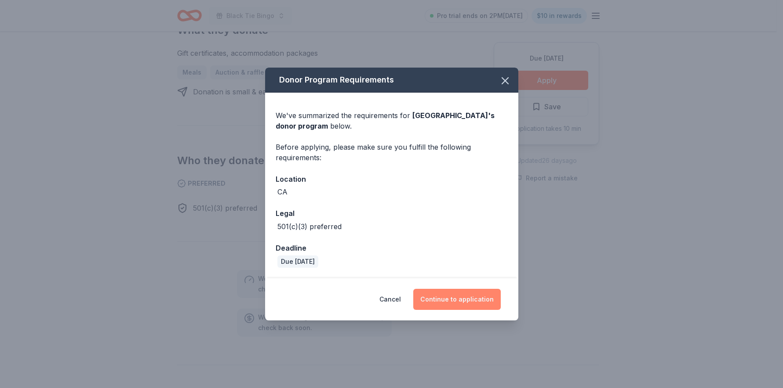
click at [455, 300] on button "Continue to application" at bounding box center [456, 299] width 87 height 21
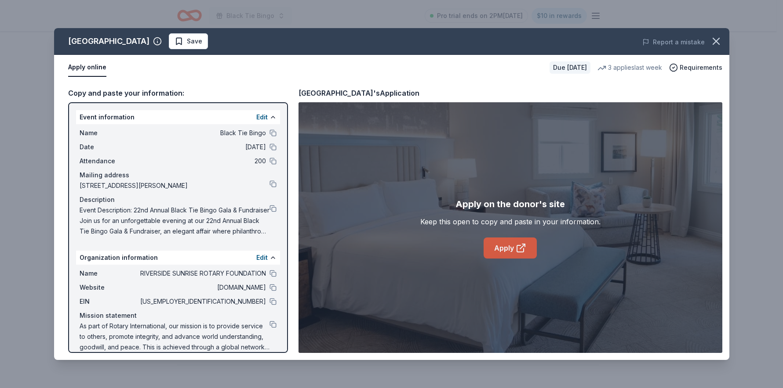
click at [499, 250] on link "Apply" at bounding box center [509, 248] width 53 height 21
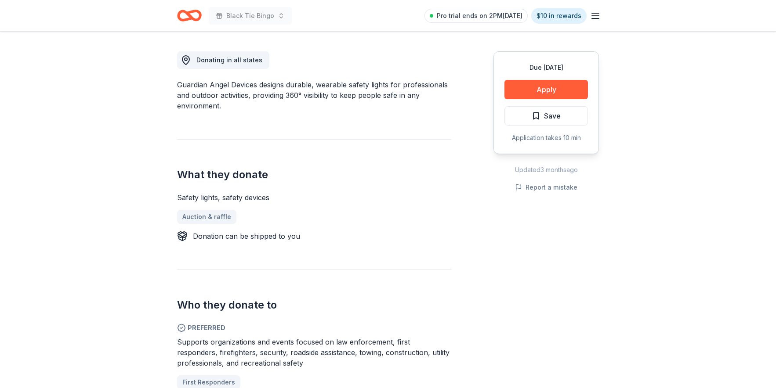
scroll to position [308, 0]
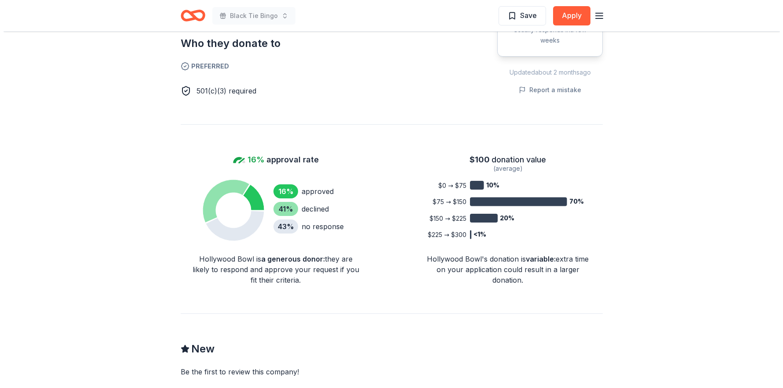
scroll to position [386, 0]
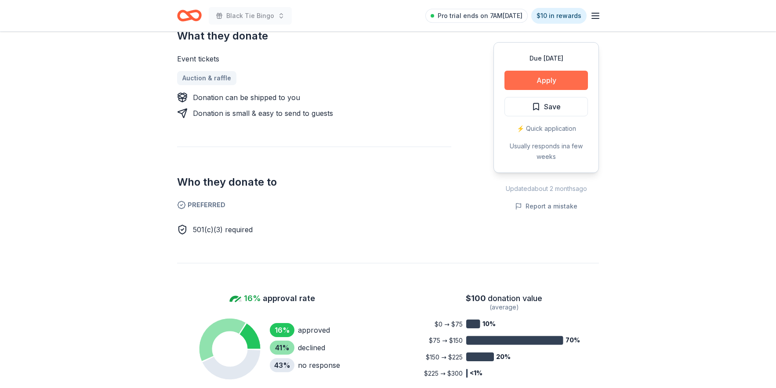
click at [549, 75] on button "Apply" at bounding box center [545, 80] width 83 height 19
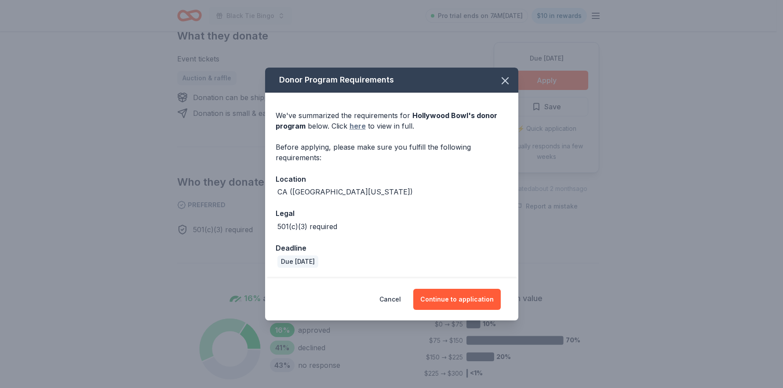
click at [359, 128] on link "here" at bounding box center [357, 126] width 16 height 11
click at [465, 298] on button "Continue to application" at bounding box center [456, 299] width 87 height 21
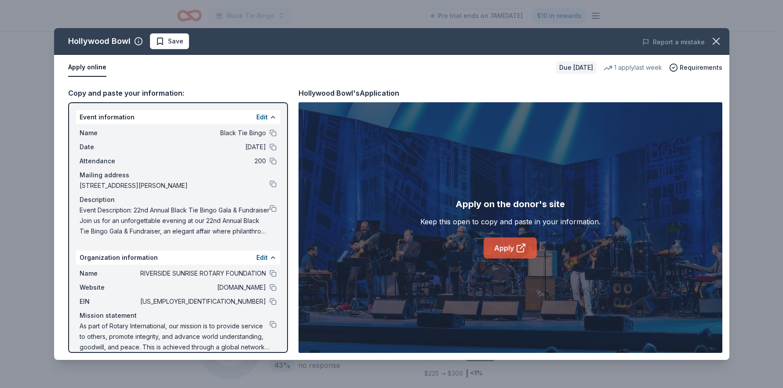
click at [505, 251] on link "Apply" at bounding box center [509, 248] width 53 height 21
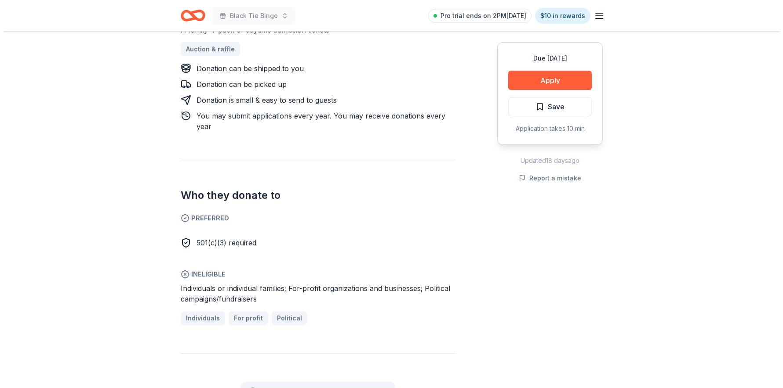
scroll to position [444, 0]
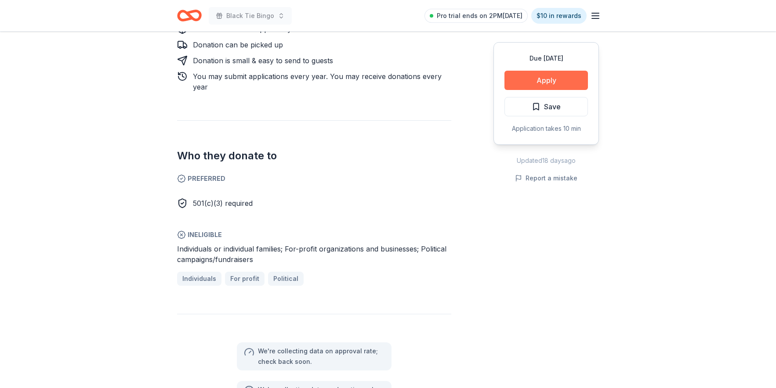
click at [564, 78] on button "Apply" at bounding box center [545, 80] width 83 height 19
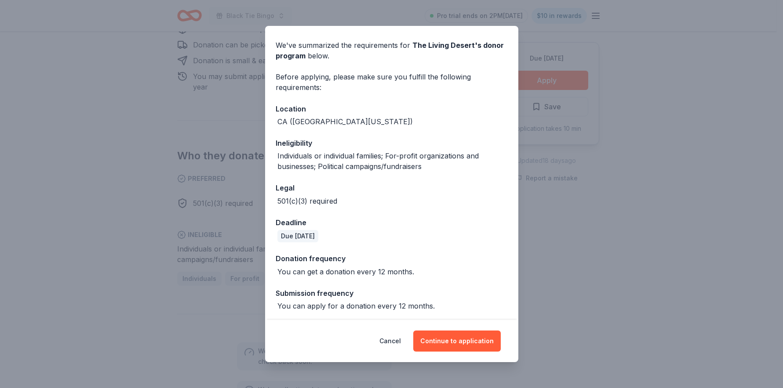
scroll to position [30, 0]
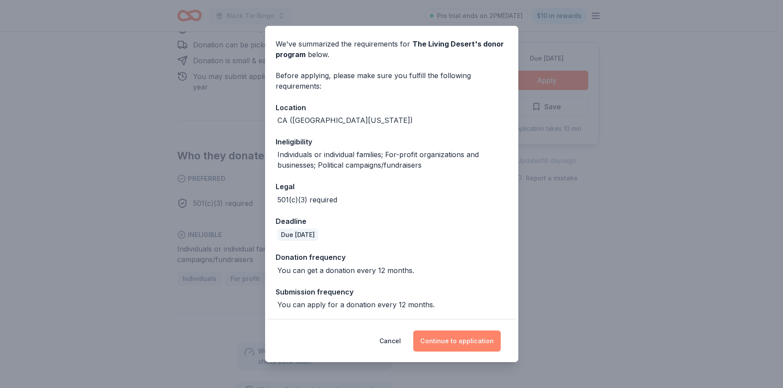
click at [446, 343] on button "Continue to application" at bounding box center [456, 341] width 87 height 21
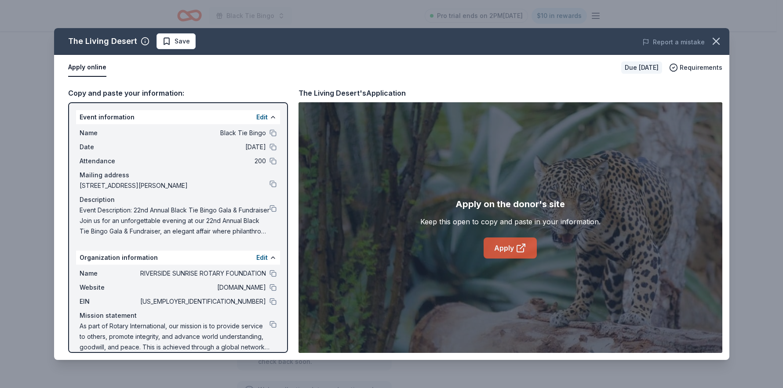
click at [494, 248] on link "Apply" at bounding box center [509, 248] width 53 height 21
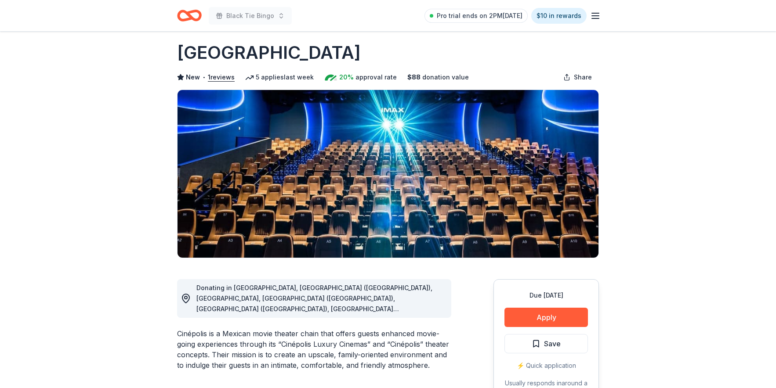
scroll to position [35, 0]
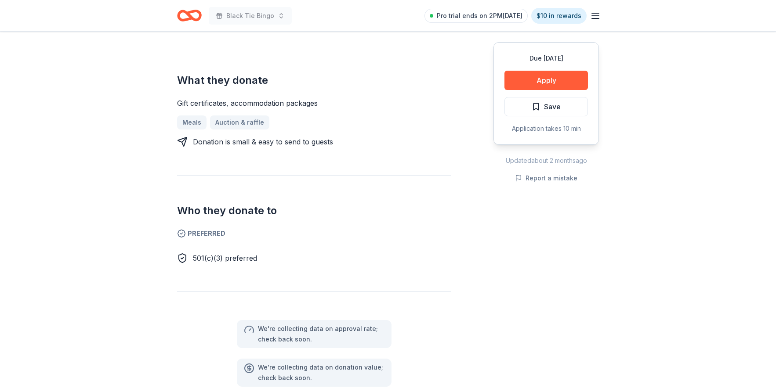
scroll to position [158, 0]
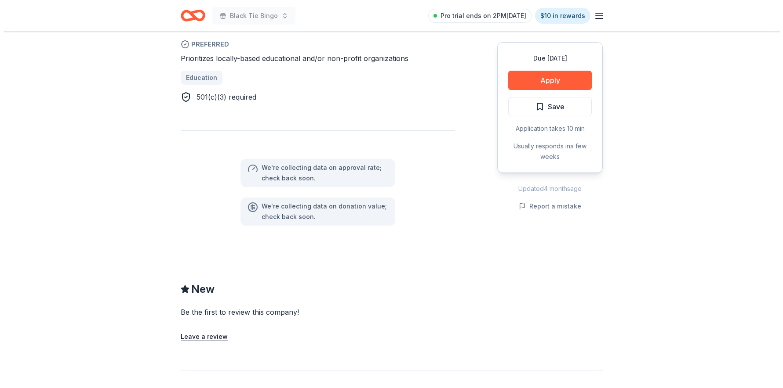
scroll to position [265, 0]
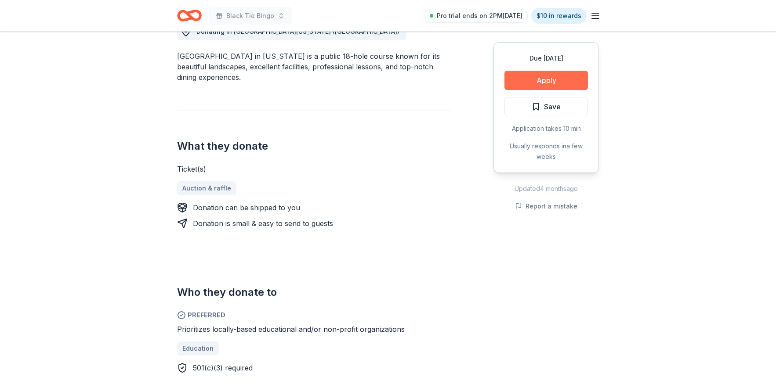
click at [544, 80] on button "Apply" at bounding box center [545, 80] width 83 height 19
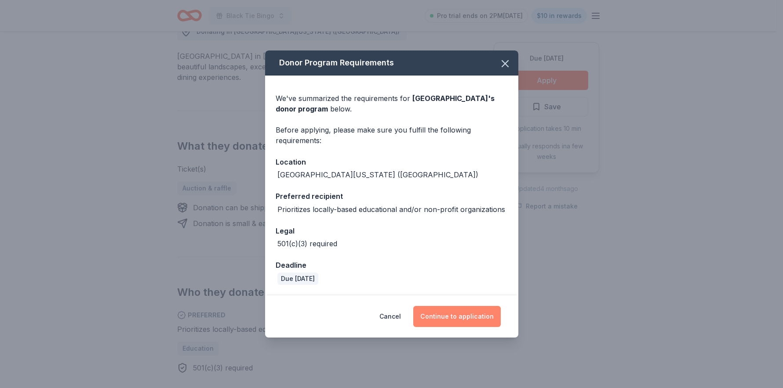
click at [449, 311] on button "Continue to application" at bounding box center [456, 316] width 87 height 21
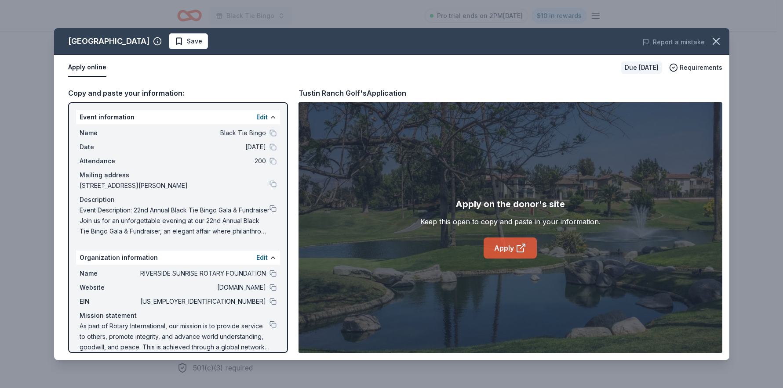
click at [508, 252] on link "Apply" at bounding box center [509, 248] width 53 height 21
click at [512, 246] on link "Apply" at bounding box center [509, 248] width 53 height 21
click at [504, 250] on link "Apply" at bounding box center [509, 248] width 53 height 21
click at [519, 246] on icon at bounding box center [520, 249] width 7 height 7
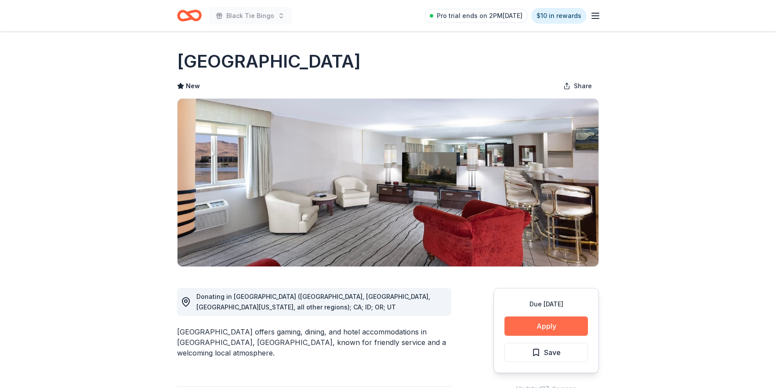
click at [555, 325] on button "Apply" at bounding box center [545, 326] width 83 height 19
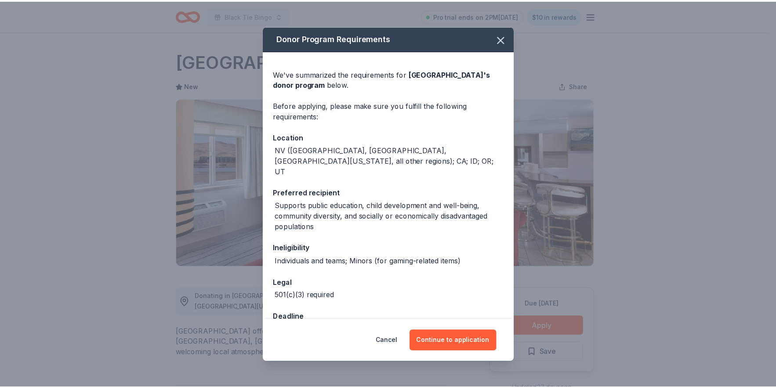
scroll to position [17, 0]
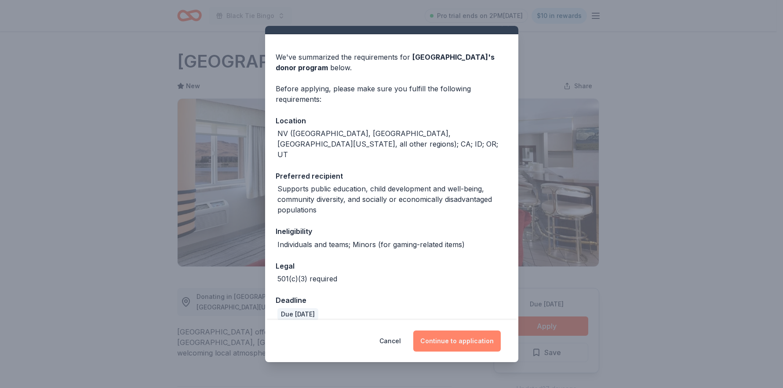
click at [458, 345] on button "Continue to application" at bounding box center [456, 341] width 87 height 21
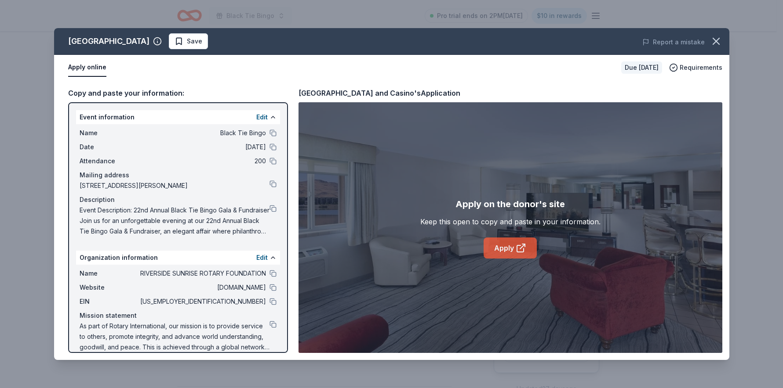
click at [513, 241] on link "Apply" at bounding box center [509, 248] width 53 height 21
click at [715, 43] on icon "button" at bounding box center [716, 41] width 12 height 12
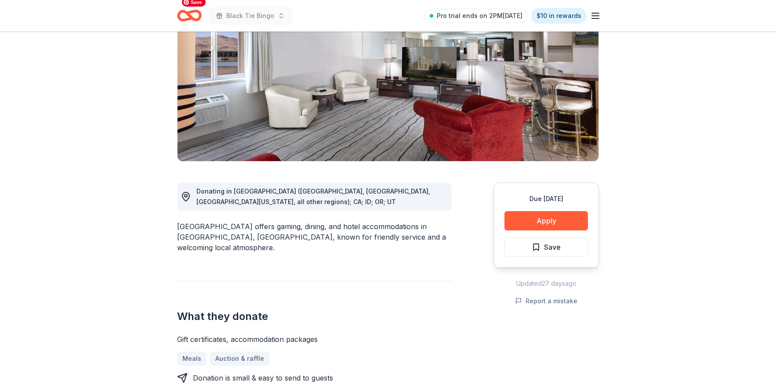
scroll to position [141, 0]
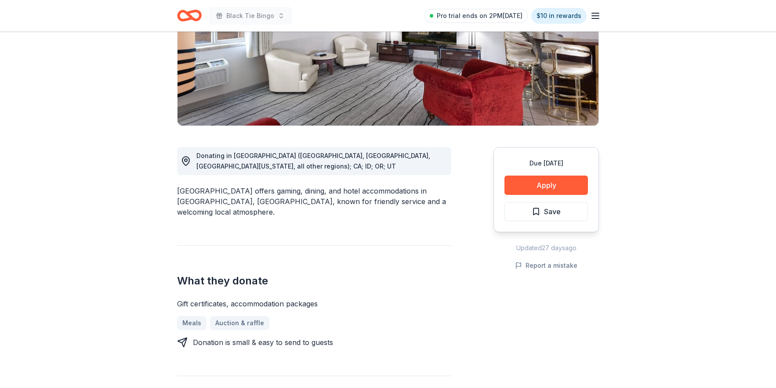
drag, startPoint x: 318, startPoint y: 283, endPoint x: 186, endPoint y: 282, distance: 131.8
click at [186, 299] on div "Gift certificates, accommodation packages" at bounding box center [314, 304] width 274 height 11
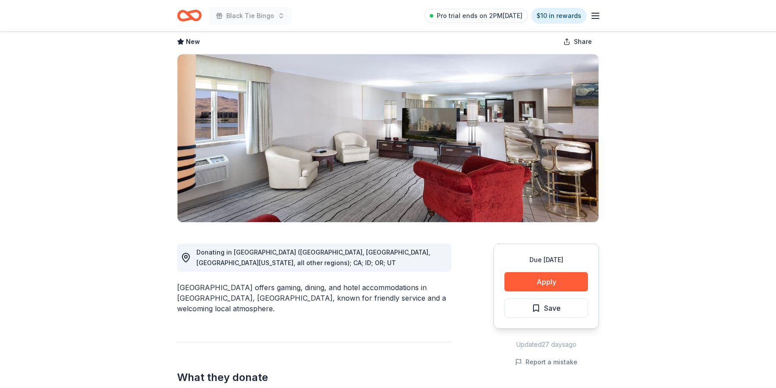
scroll to position [4, 0]
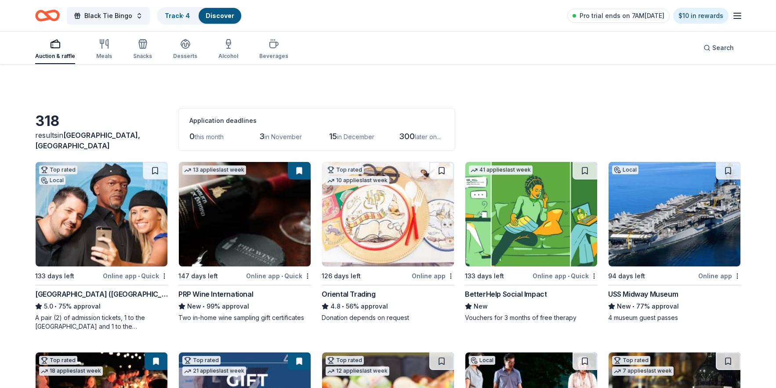
scroll to position [2449, 0]
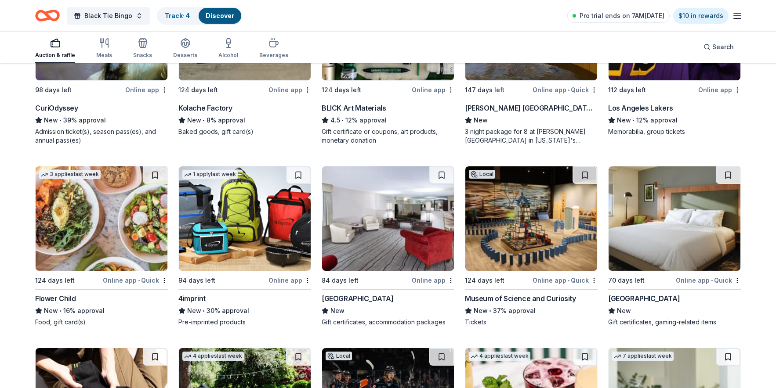
click at [522, 294] on div "Museum of Science and Curiosity" at bounding box center [520, 299] width 111 height 11
click at [194, 294] on div "4imprint" at bounding box center [191, 299] width 27 height 11
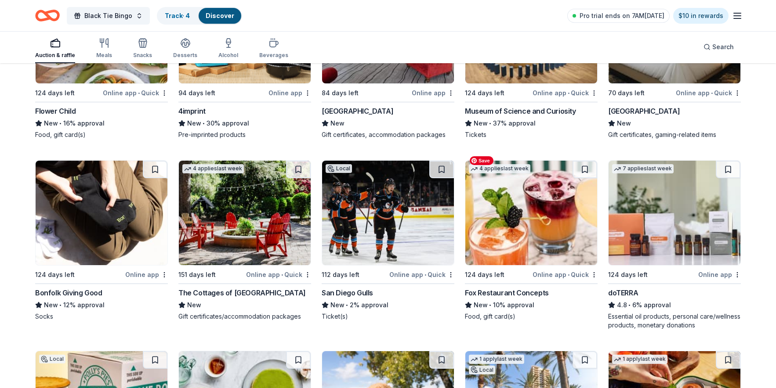
scroll to position [2688, 0]
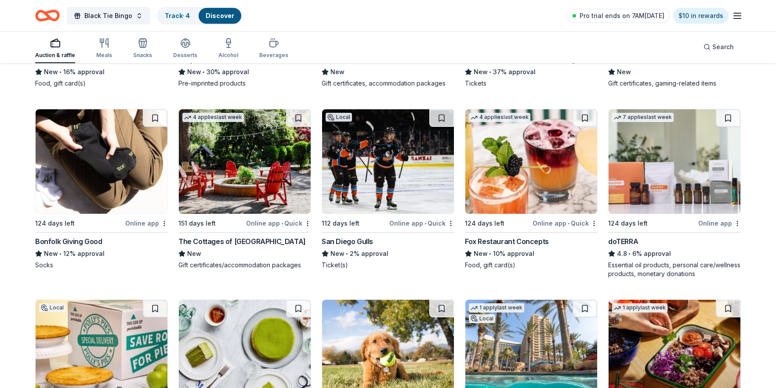
click at [499, 236] on div "Fox Restaurant Concepts" at bounding box center [507, 241] width 84 height 11
click at [84, 236] on div "Bonfolk Giving Good" at bounding box center [68, 241] width 67 height 11
click at [348, 236] on div "San Diego Gulls" at bounding box center [347, 241] width 51 height 11
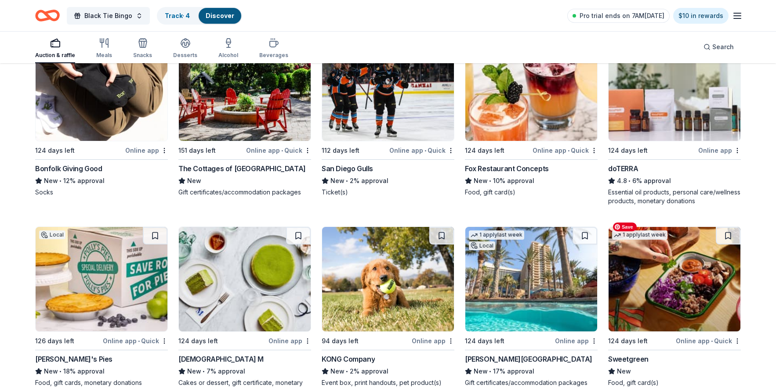
scroll to position [2827, 0]
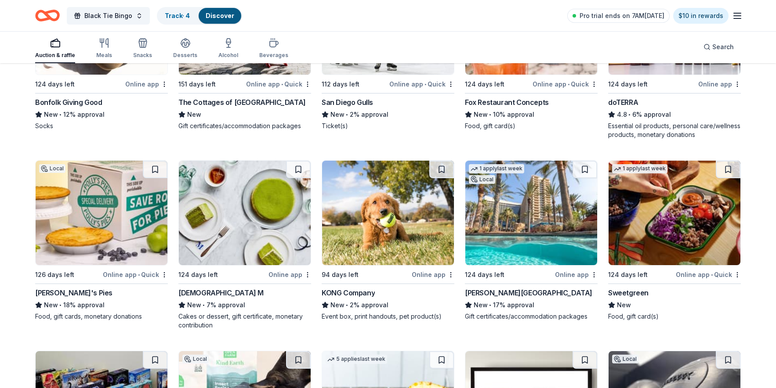
click at [634, 288] on div "Sweetgreen" at bounding box center [628, 293] width 40 height 11
click at [349, 288] on div "KONG Company" at bounding box center [348, 293] width 53 height 11
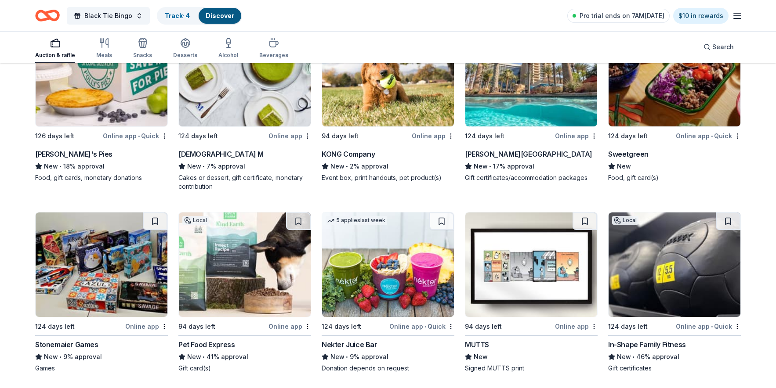
click at [470, 340] on div "MUTTS" at bounding box center [477, 345] width 24 height 11
click at [73, 340] on div "Stonemaier Games" at bounding box center [66, 345] width 63 height 11
click at [209, 340] on div "Pet Food Express" at bounding box center [206, 345] width 57 height 11
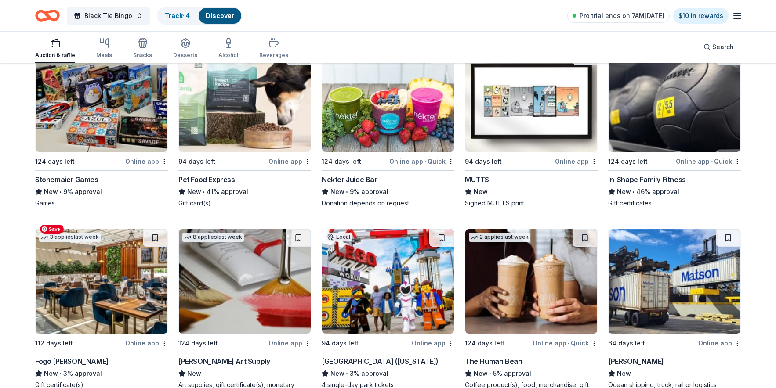
scroll to position [3203, 0]
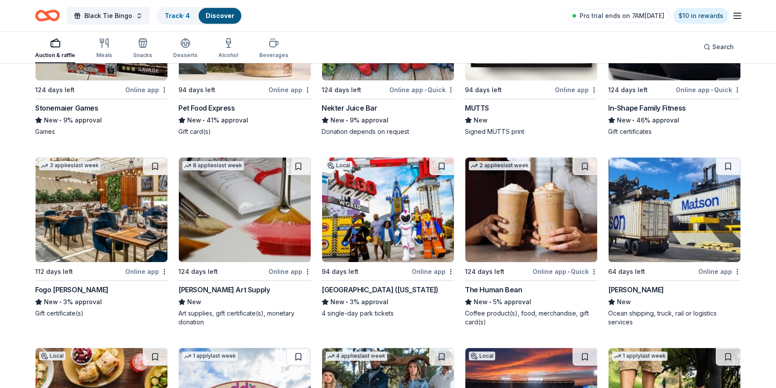
click at [616, 285] on div "Matson" at bounding box center [636, 290] width 56 height 11
click at [62, 285] on div "Fogo de Chao" at bounding box center [71, 290] width 73 height 11
click at [196, 285] on div "[PERSON_NAME] Art Supply" at bounding box center [223, 290] width 91 height 11
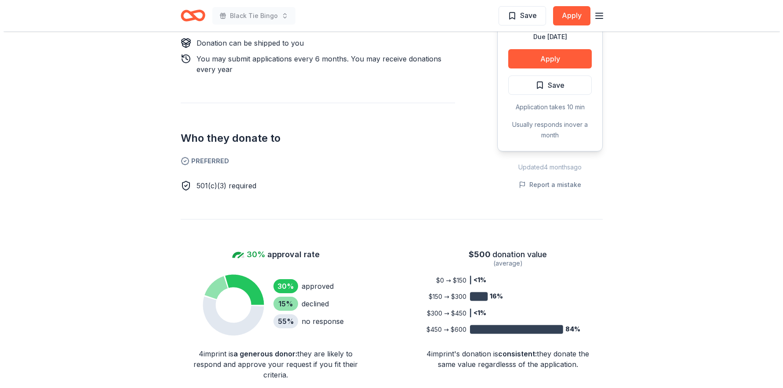
scroll to position [352, 0]
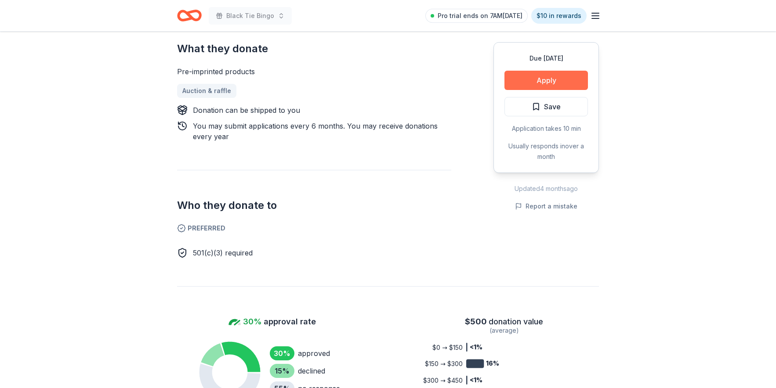
click at [542, 79] on button "Apply" at bounding box center [545, 80] width 83 height 19
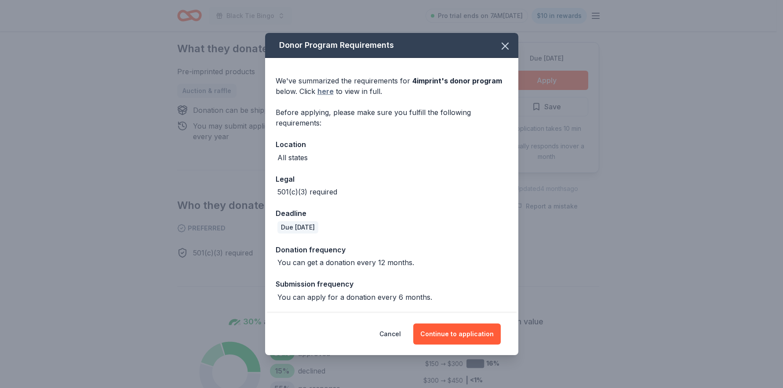
click at [323, 89] on link "here" at bounding box center [325, 91] width 16 height 11
click at [465, 332] on button "Continue to application" at bounding box center [456, 334] width 87 height 21
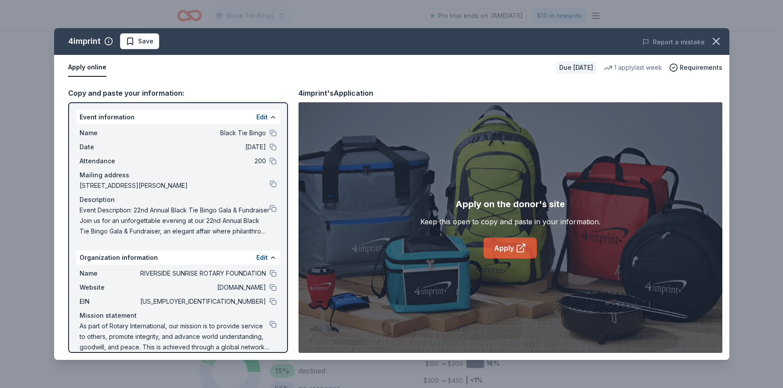
click at [505, 251] on link "Apply" at bounding box center [509, 248] width 53 height 21
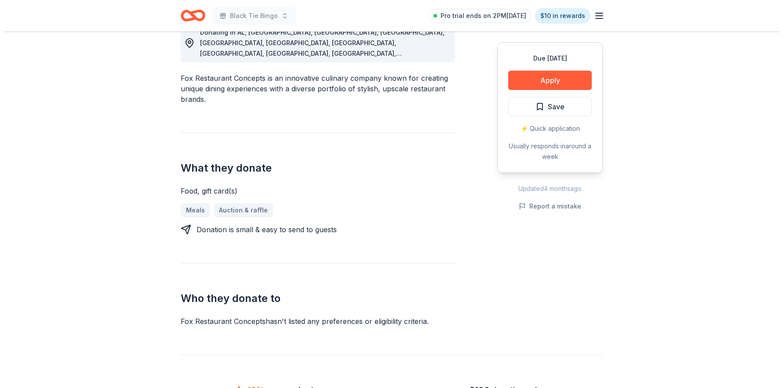
scroll to position [126, 0]
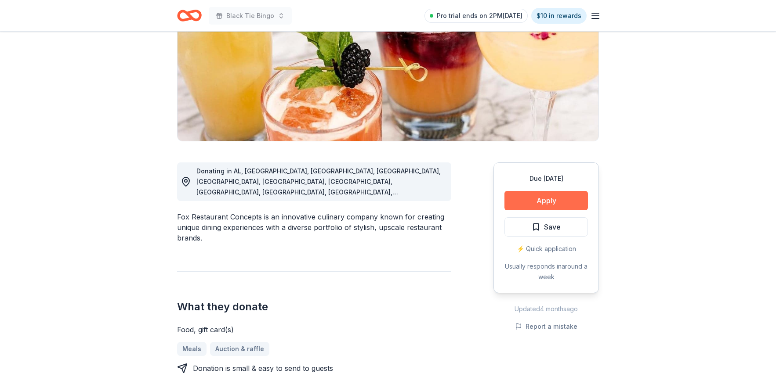
click at [553, 201] on button "Apply" at bounding box center [545, 200] width 83 height 19
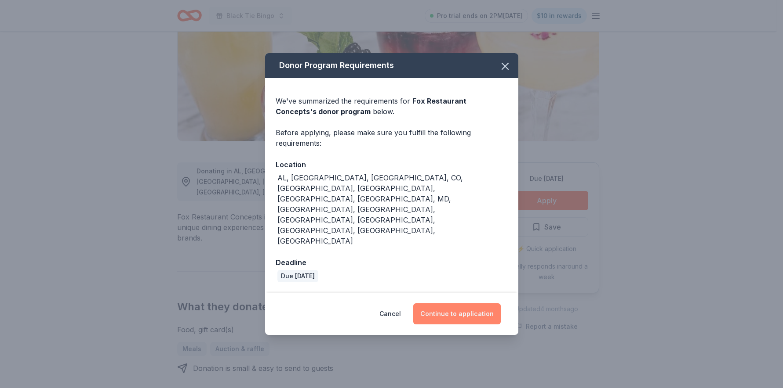
click at [477, 304] on button "Continue to application" at bounding box center [456, 314] width 87 height 21
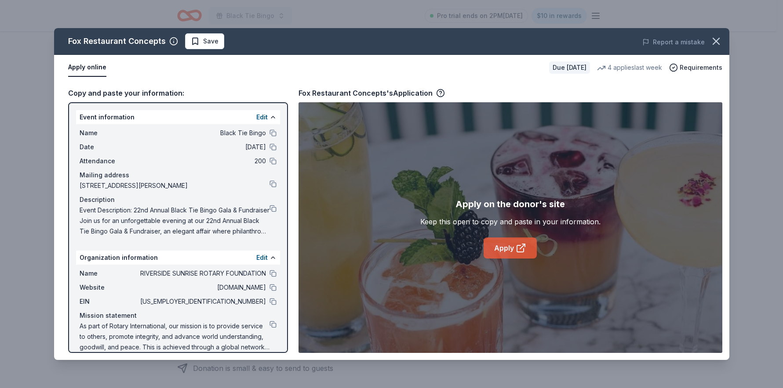
click at [499, 247] on link "Apply" at bounding box center [509, 248] width 53 height 21
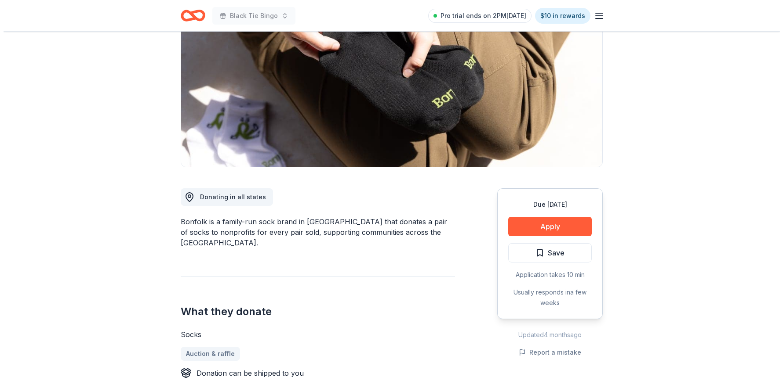
scroll to position [229, 0]
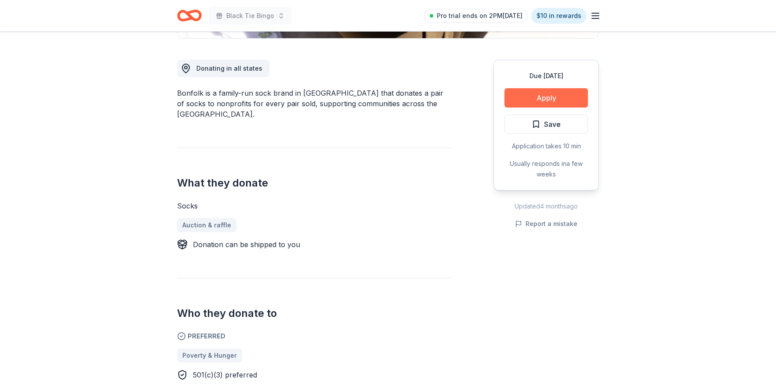
click at [553, 101] on button "Apply" at bounding box center [545, 97] width 83 height 19
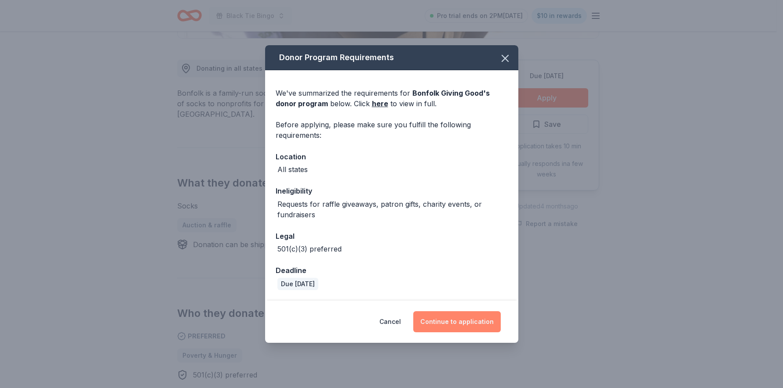
click at [465, 322] on button "Continue to application" at bounding box center [456, 322] width 87 height 21
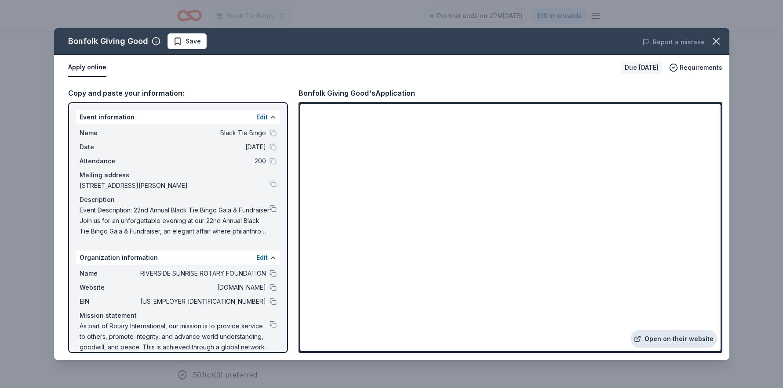
click at [680, 343] on link "Open on their website" at bounding box center [673, 339] width 87 height 18
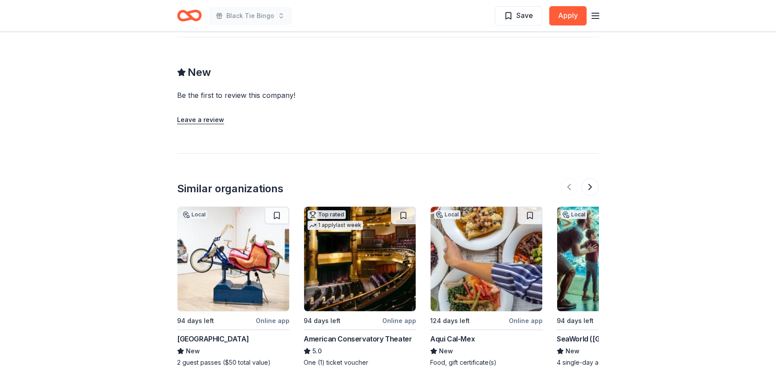
scroll to position [817, 0]
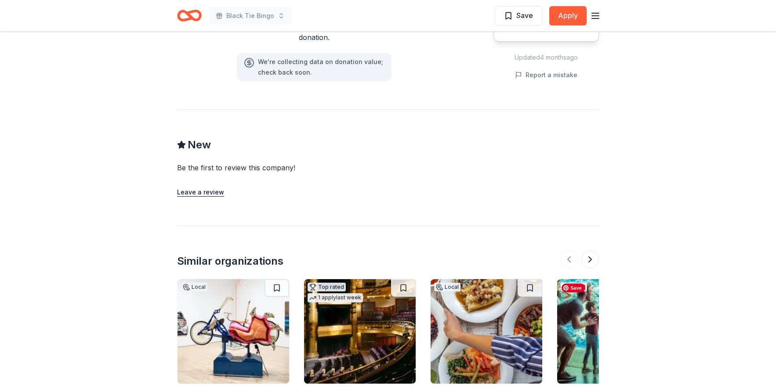
click at [590, 312] on img at bounding box center [613, 331] width 112 height 105
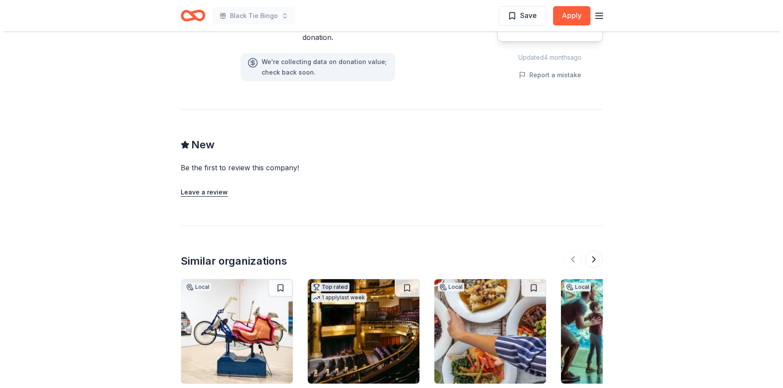
scroll to position [679, 0]
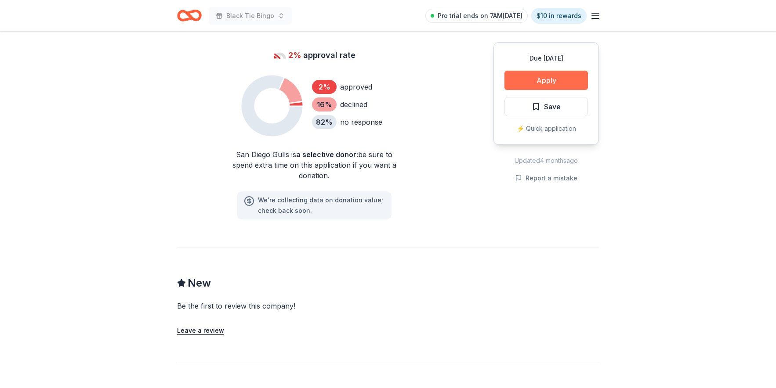
click at [533, 83] on button "Apply" at bounding box center [545, 80] width 83 height 19
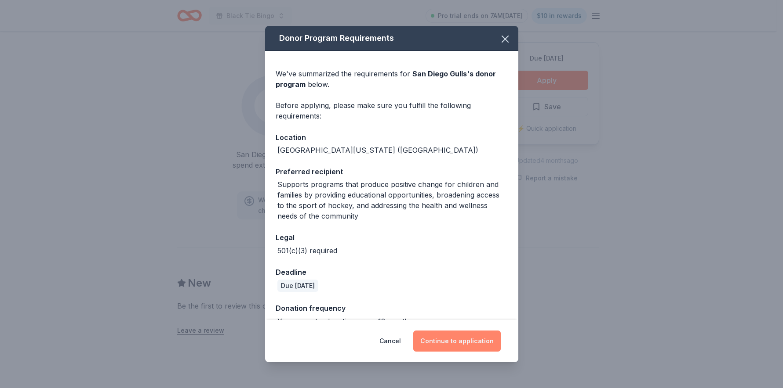
click at [461, 333] on button "Continue to application" at bounding box center [456, 341] width 87 height 21
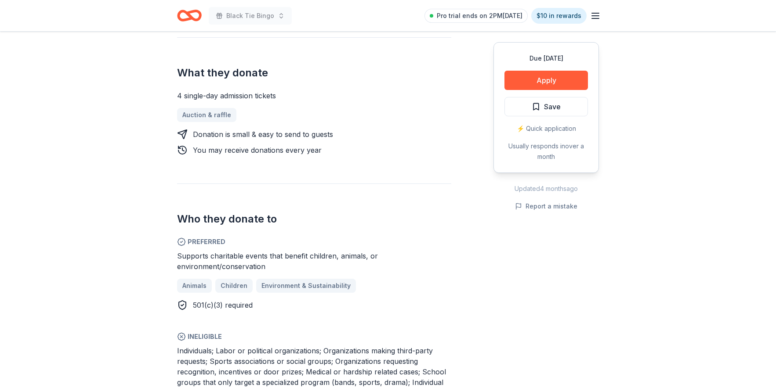
scroll to position [485, 0]
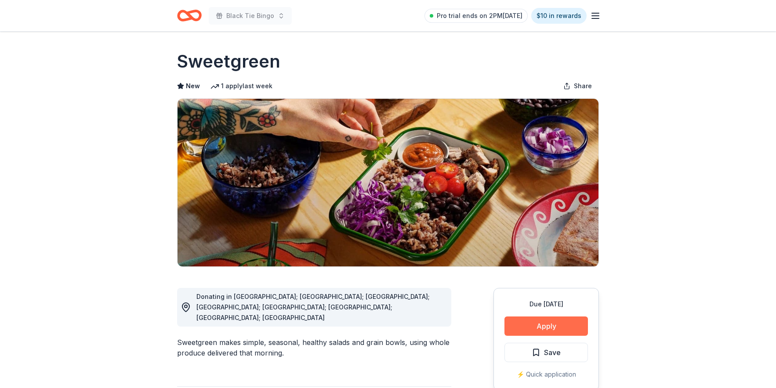
click at [549, 323] on button "Apply" at bounding box center [545, 326] width 83 height 19
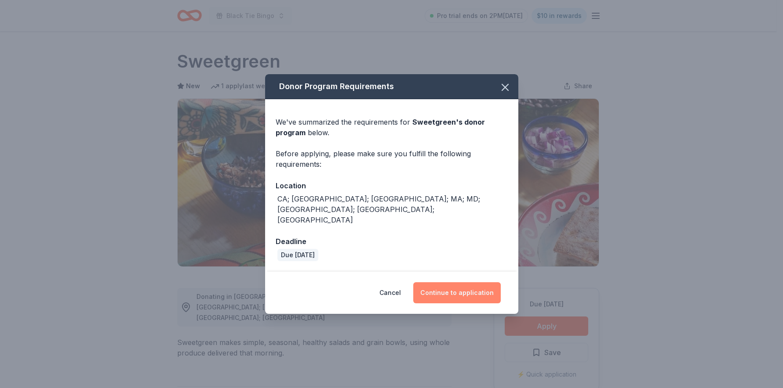
click at [461, 283] on button "Continue to application" at bounding box center [456, 293] width 87 height 21
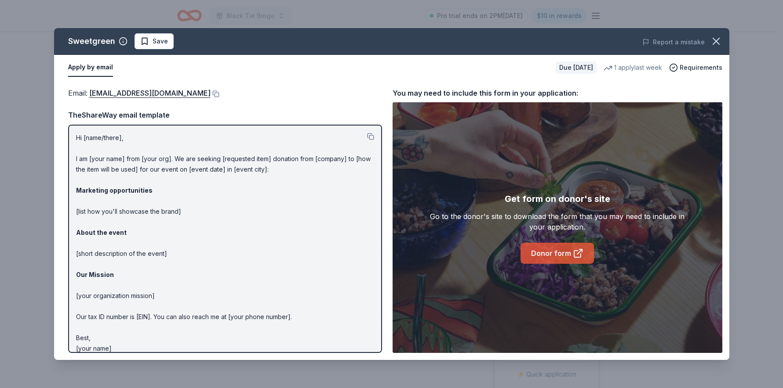
click at [539, 251] on link "Donor form" at bounding box center [556, 253] width 73 height 21
click at [559, 253] on link "Donor form" at bounding box center [556, 253] width 73 height 21
click at [99, 136] on p "Hi [name/there], I am [your name] from [your org]. We are seeking [requested it…" at bounding box center [225, 243] width 298 height 221
click at [82, 140] on p "Hi [name/there], I am [your name] from [your org]. We are seeking [requested it…" at bounding box center [225, 243] width 298 height 221
click at [367, 135] on button at bounding box center [370, 136] width 7 height 7
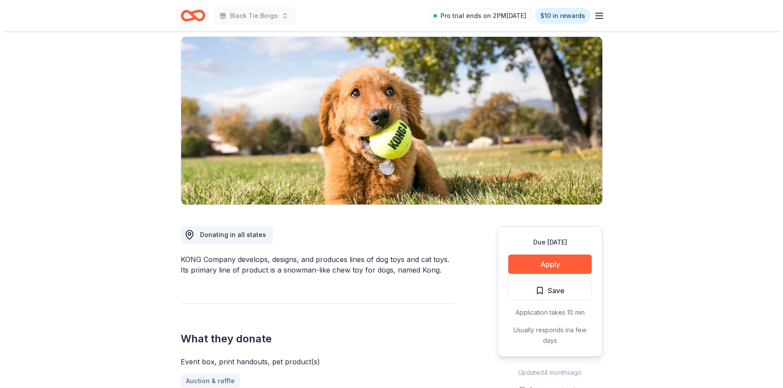
scroll to position [130, 0]
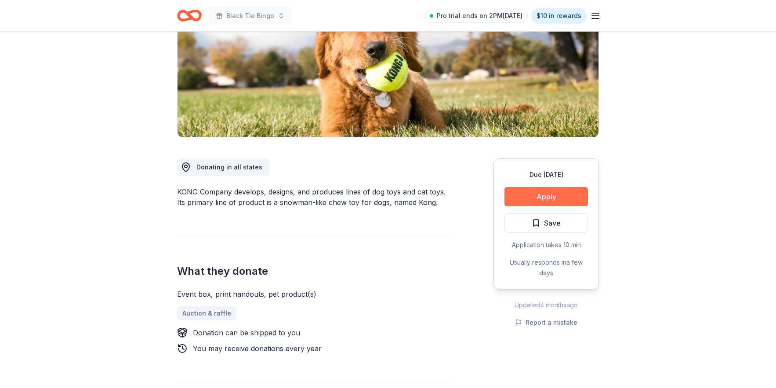
click at [544, 191] on button "Apply" at bounding box center [545, 196] width 83 height 19
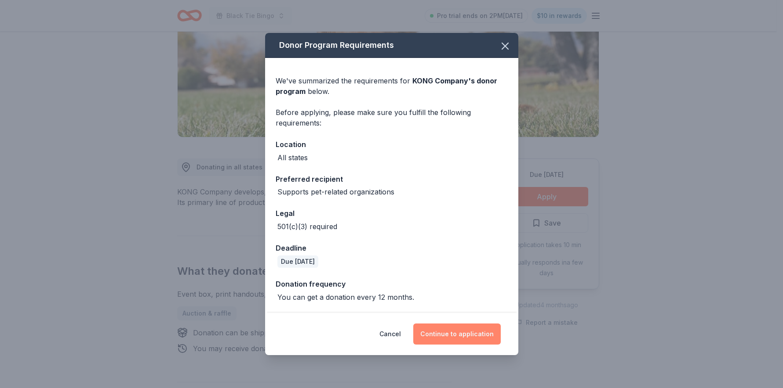
click at [444, 342] on button "Continue to application" at bounding box center [456, 334] width 87 height 21
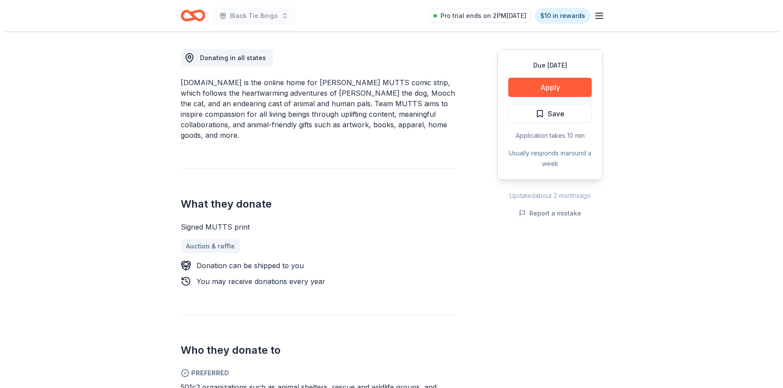
scroll to position [163, 0]
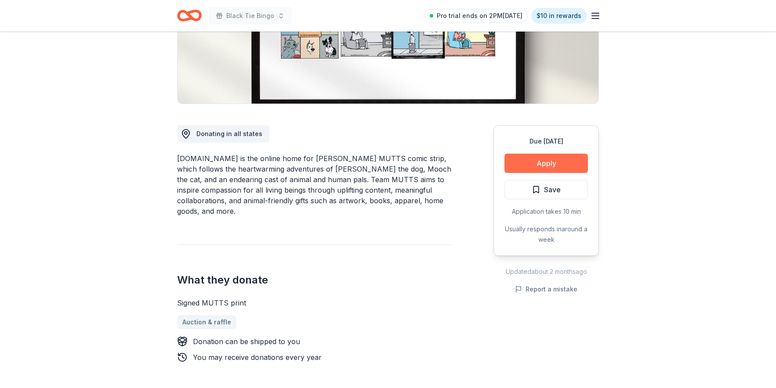
click at [541, 164] on button "Apply" at bounding box center [545, 163] width 83 height 19
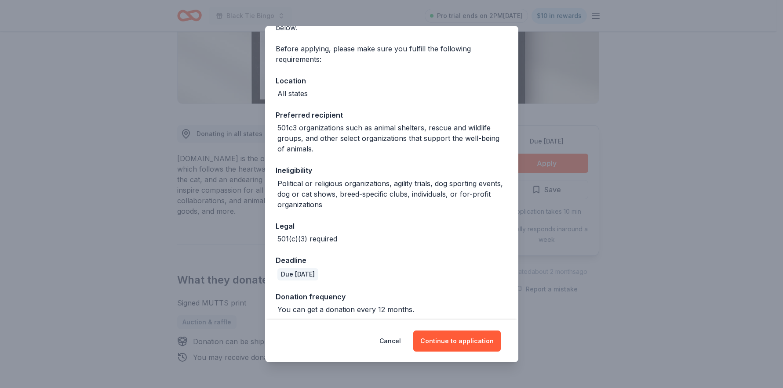
scroll to position [62, 0]
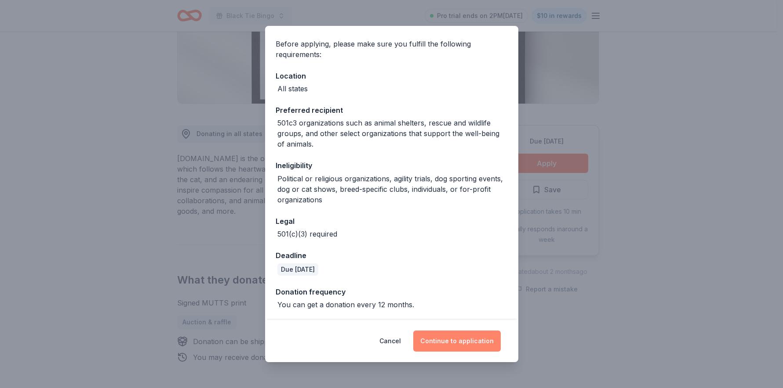
click at [454, 333] on button "Continue to application" at bounding box center [456, 341] width 87 height 21
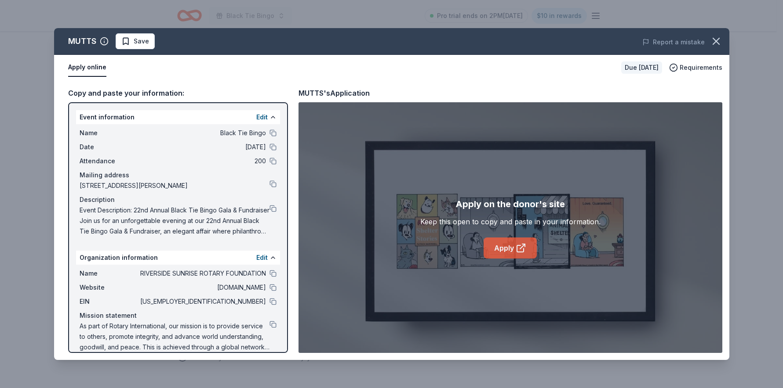
click at [504, 249] on link "Apply" at bounding box center [509, 248] width 53 height 21
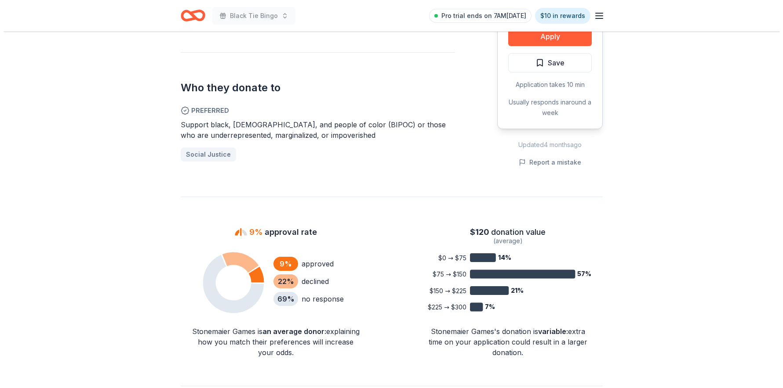
scroll to position [398, 0]
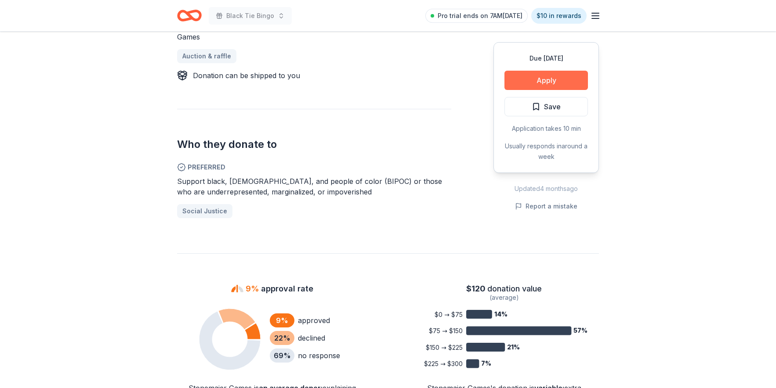
click at [555, 80] on button "Apply" at bounding box center [545, 80] width 83 height 19
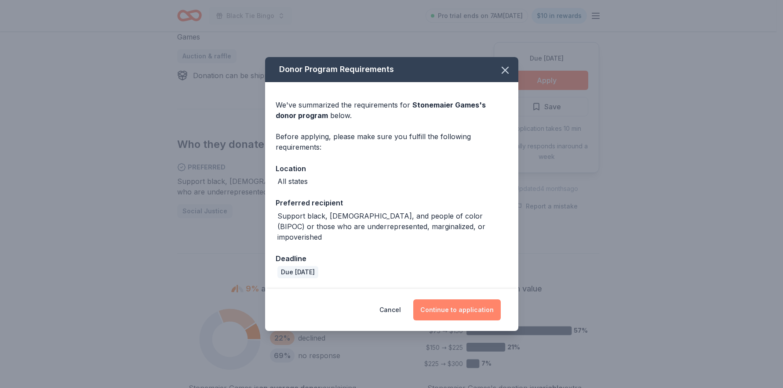
click at [445, 301] on button "Continue to application" at bounding box center [456, 310] width 87 height 21
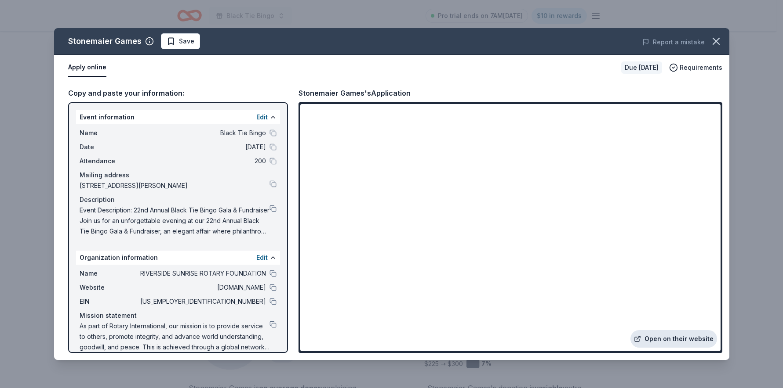
click at [667, 337] on link "Open on their website" at bounding box center [673, 339] width 87 height 18
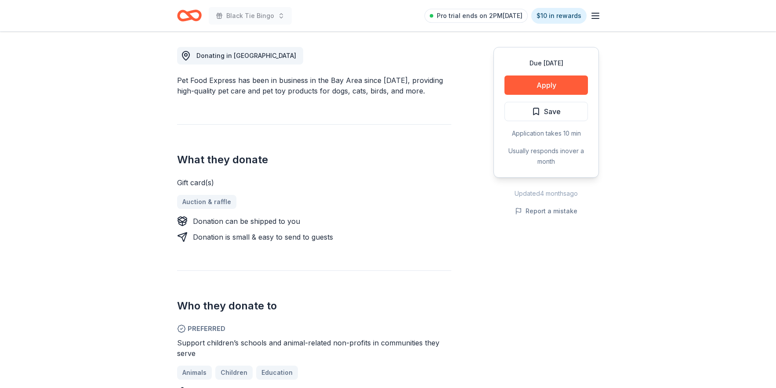
scroll to position [370, 0]
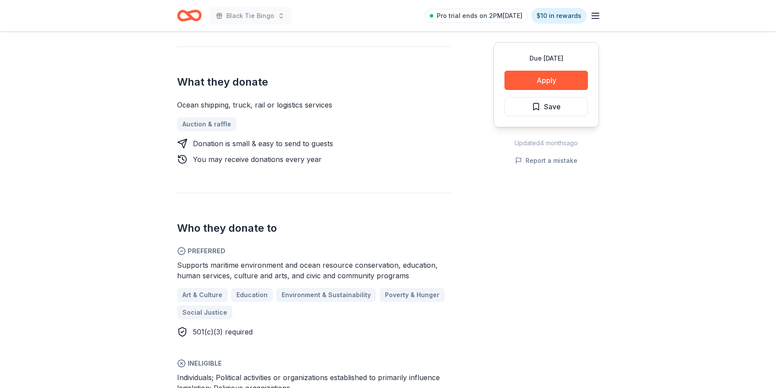
scroll to position [403, 0]
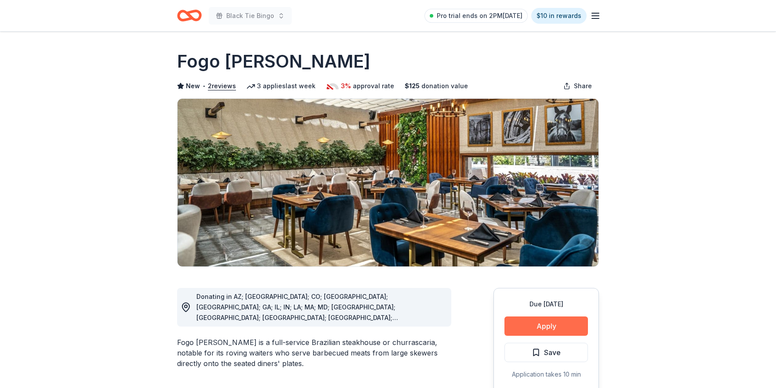
click at [552, 327] on button "Apply" at bounding box center [545, 326] width 83 height 19
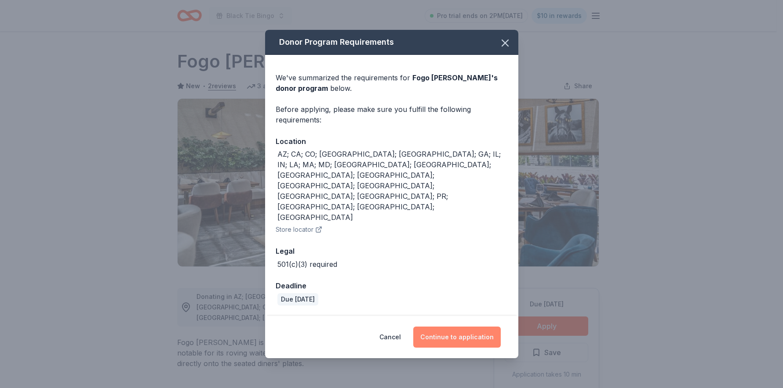
click at [440, 327] on button "Continue to application" at bounding box center [456, 337] width 87 height 21
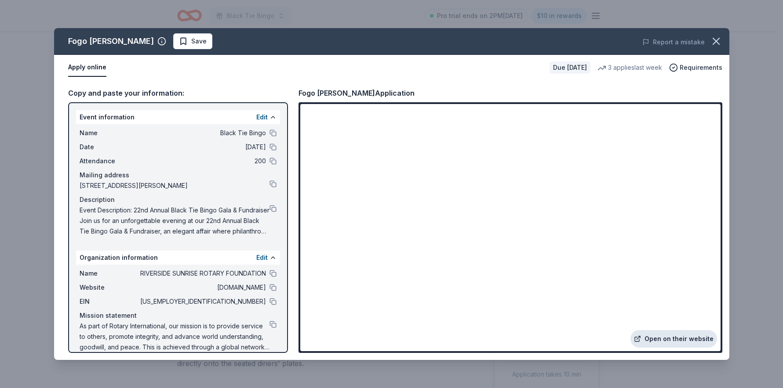
click at [676, 341] on link "Open on their website" at bounding box center [673, 339] width 87 height 18
click at [722, 40] on button "button" at bounding box center [715, 41] width 19 height 19
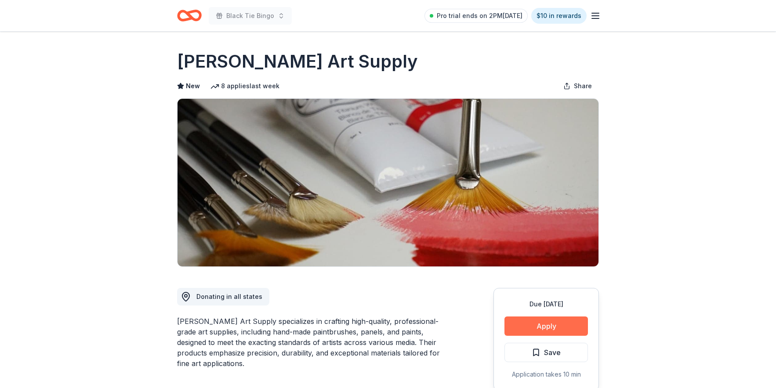
click at [515, 331] on button "Apply" at bounding box center [545, 326] width 83 height 19
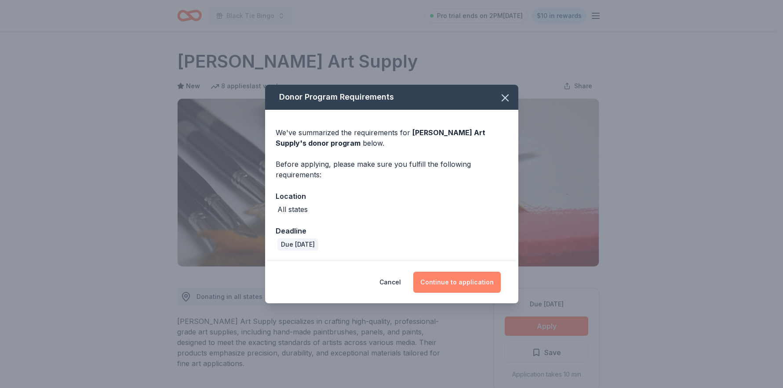
click at [461, 281] on button "Continue to application" at bounding box center [456, 282] width 87 height 21
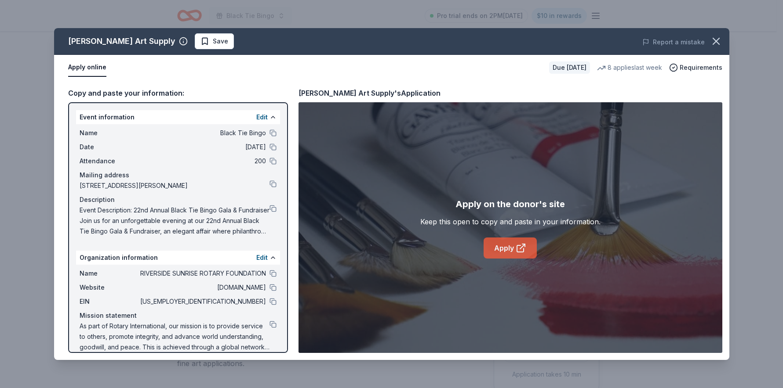
click at [512, 249] on link "Apply" at bounding box center [509, 248] width 53 height 21
